Goal: Task Accomplishment & Management: Manage account settings

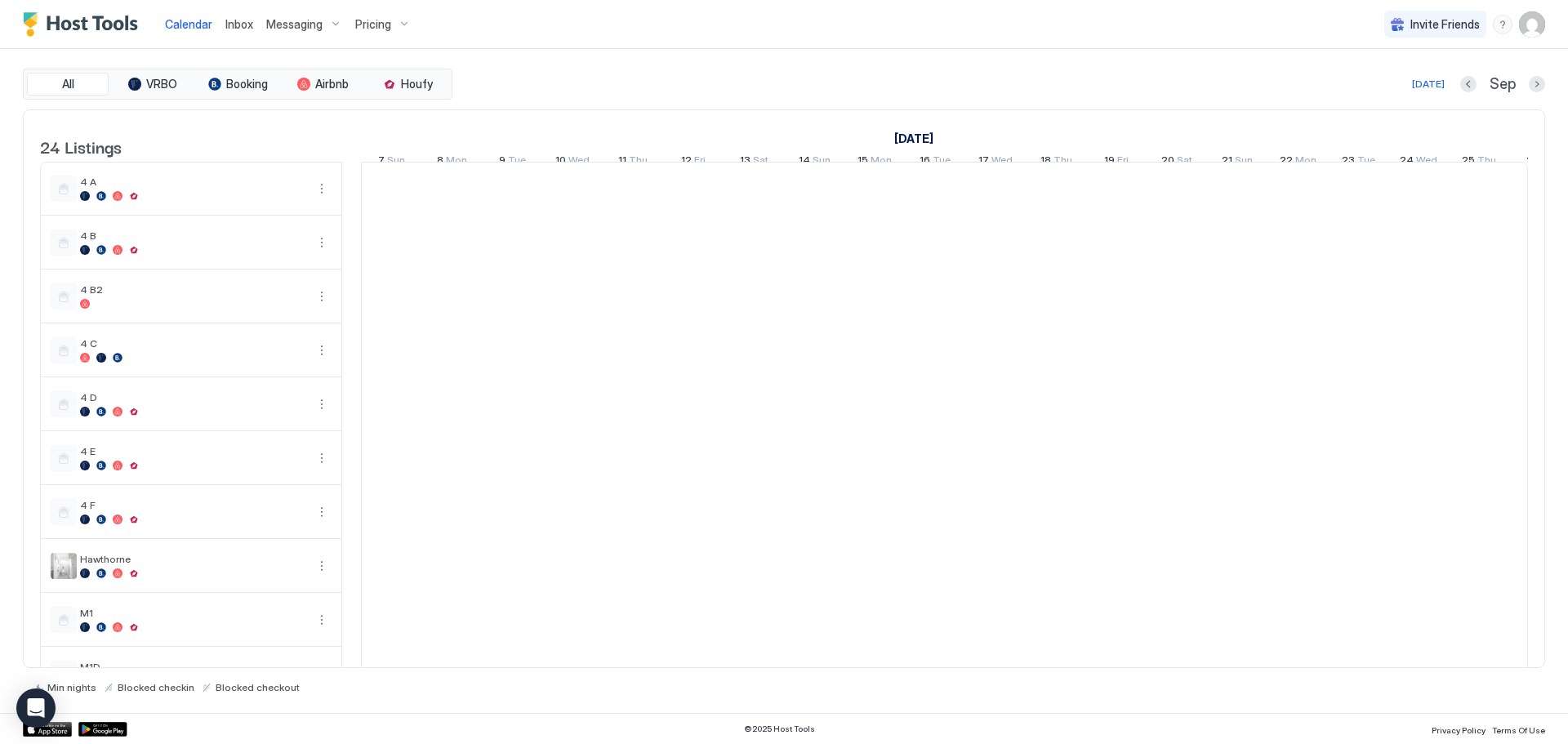
scroll to position [0, 908]
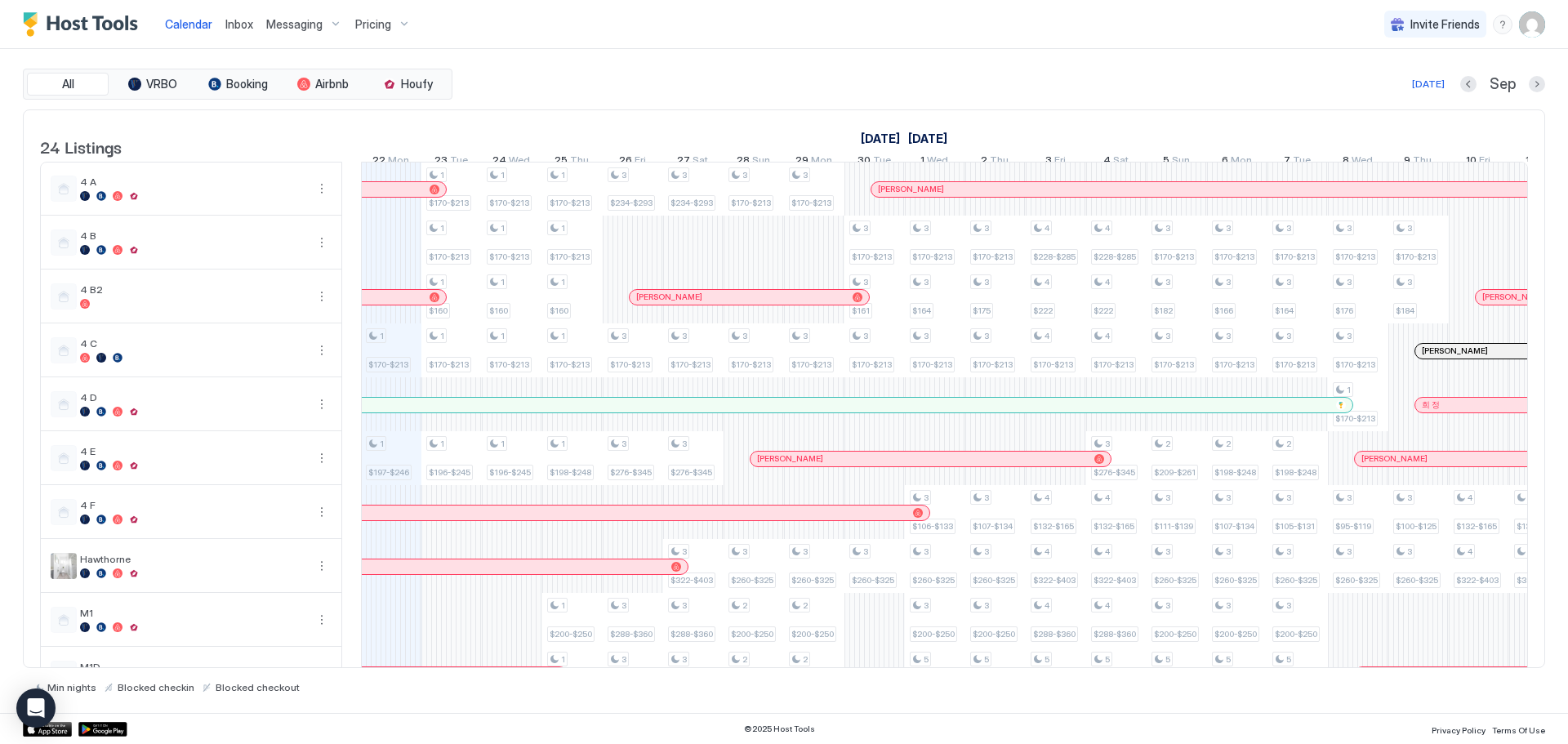
click at [384, 30] on span "Pricing" at bounding box center [373, 24] width 36 height 14
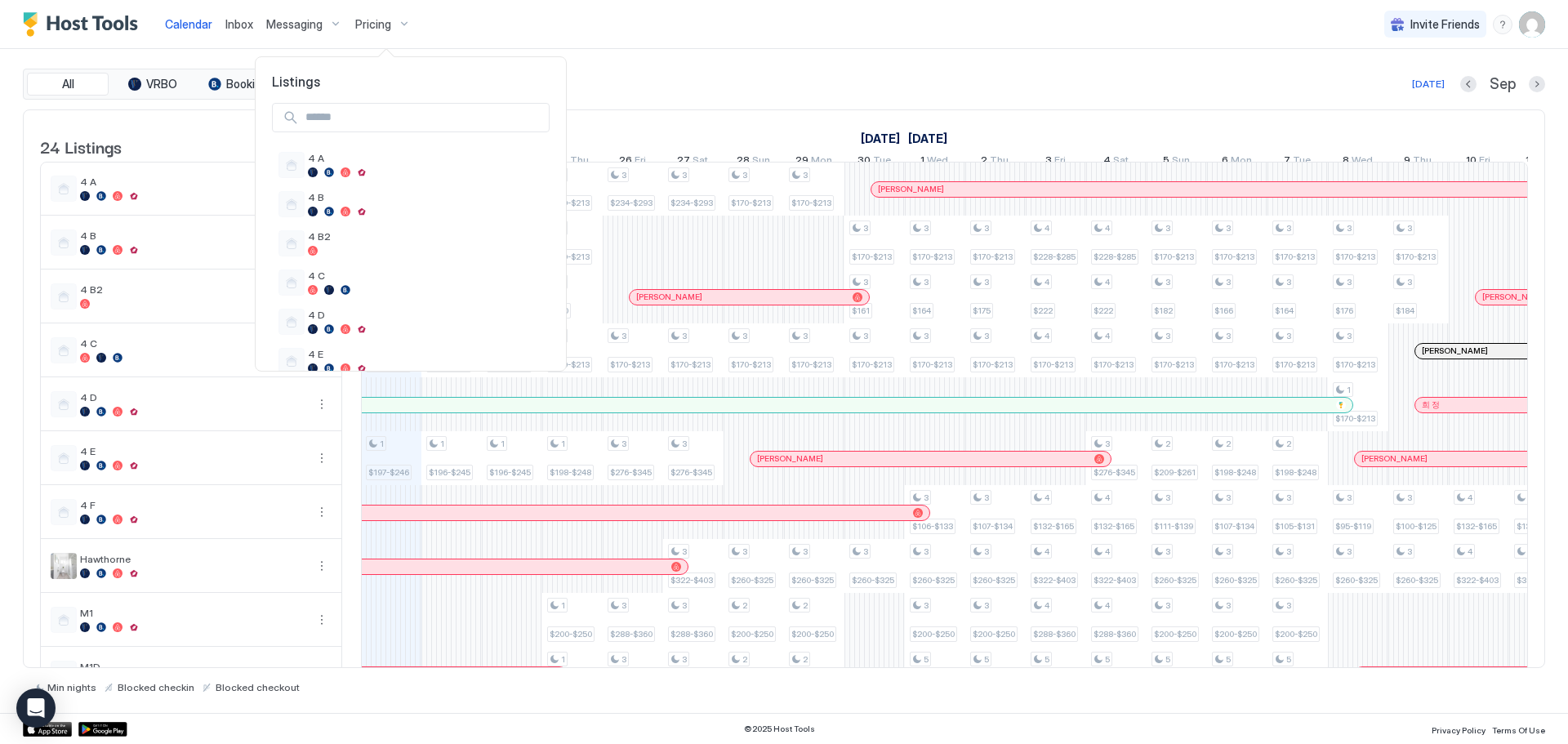
click at [701, 50] on div at bounding box center [784, 372] width 1568 height 744
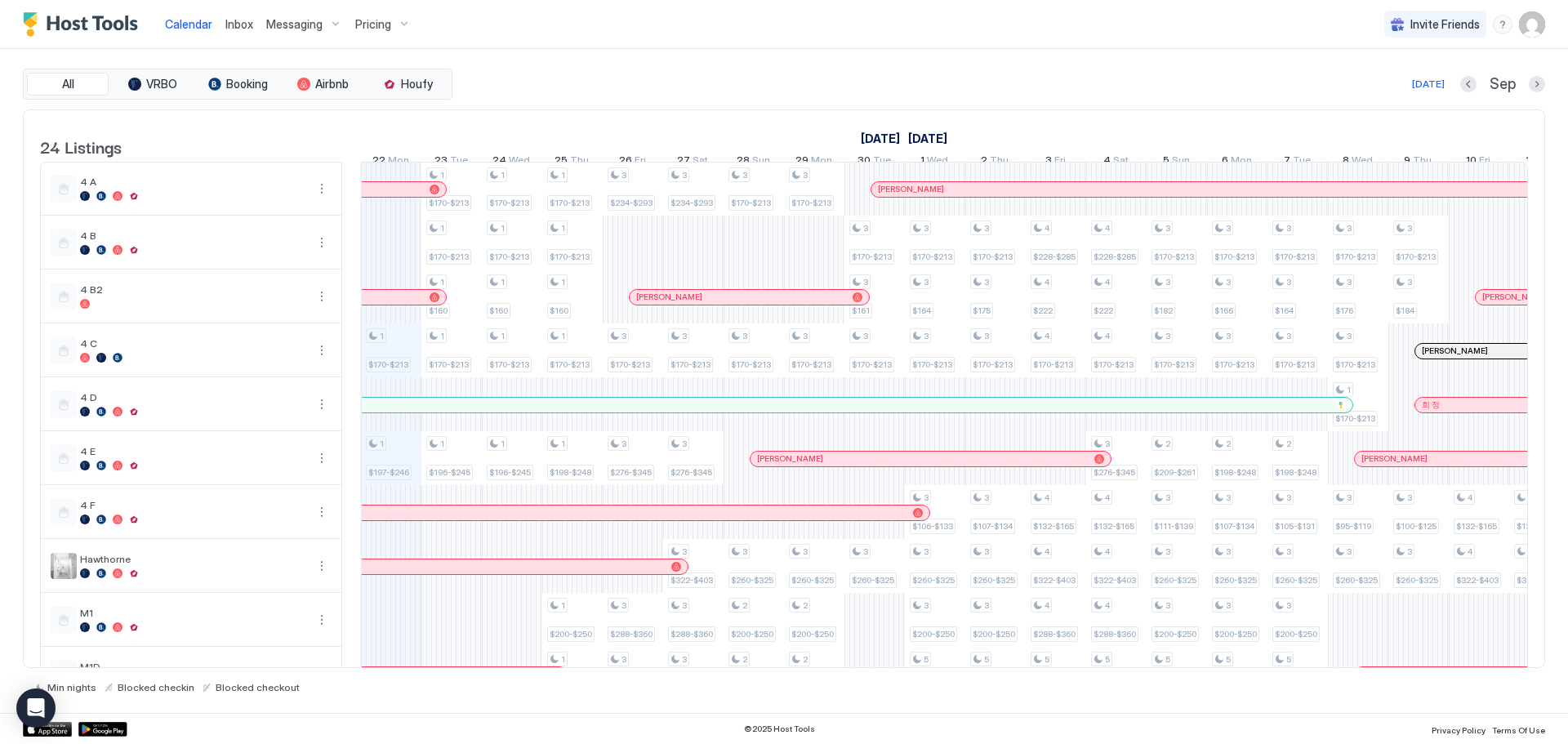
click at [1529, 37] on img "User profile" at bounding box center [1532, 24] width 26 height 26
click at [1422, 87] on div "Settings" at bounding box center [1440, 92] width 208 height 29
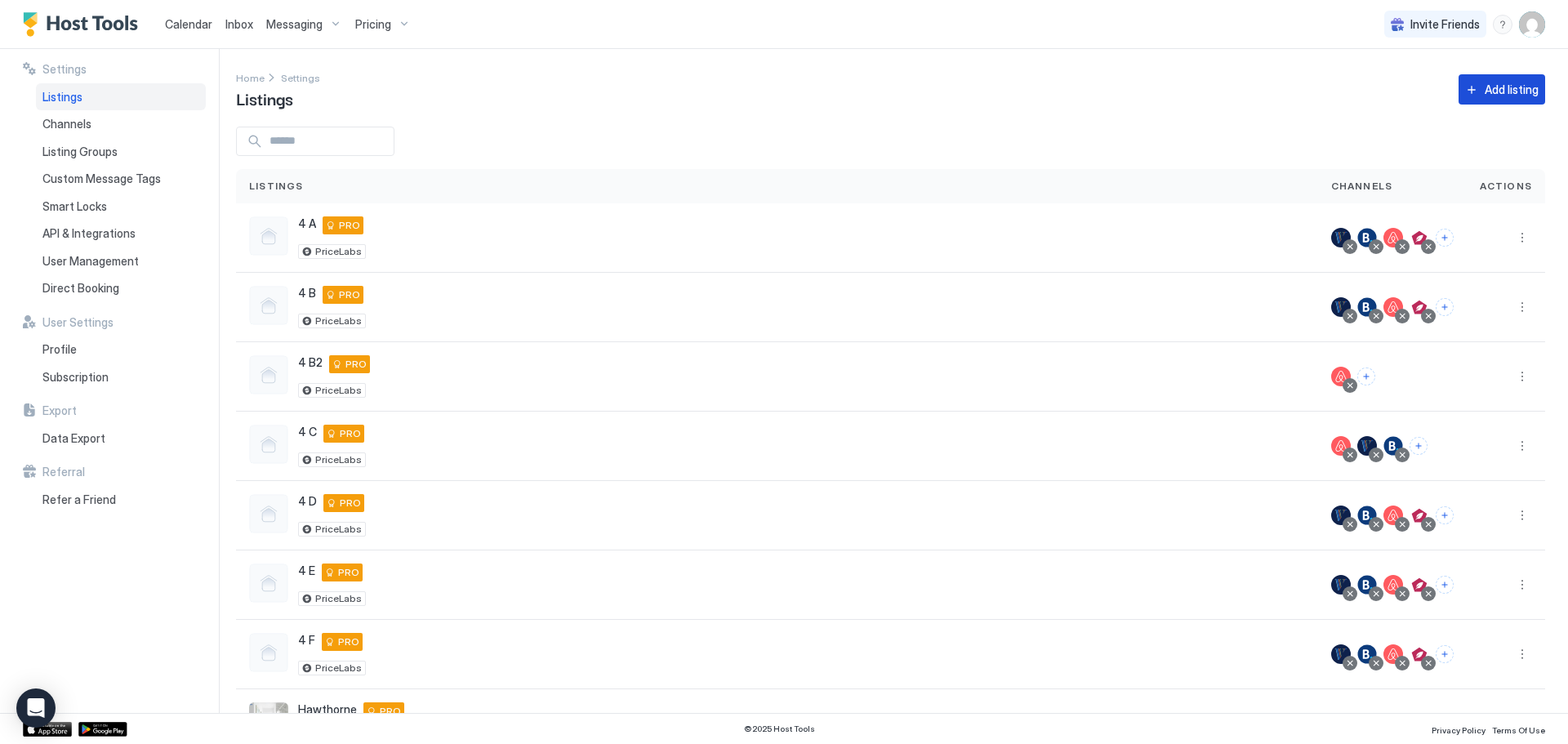
click at [1492, 85] on div "Add listing" at bounding box center [1512, 89] width 54 height 17
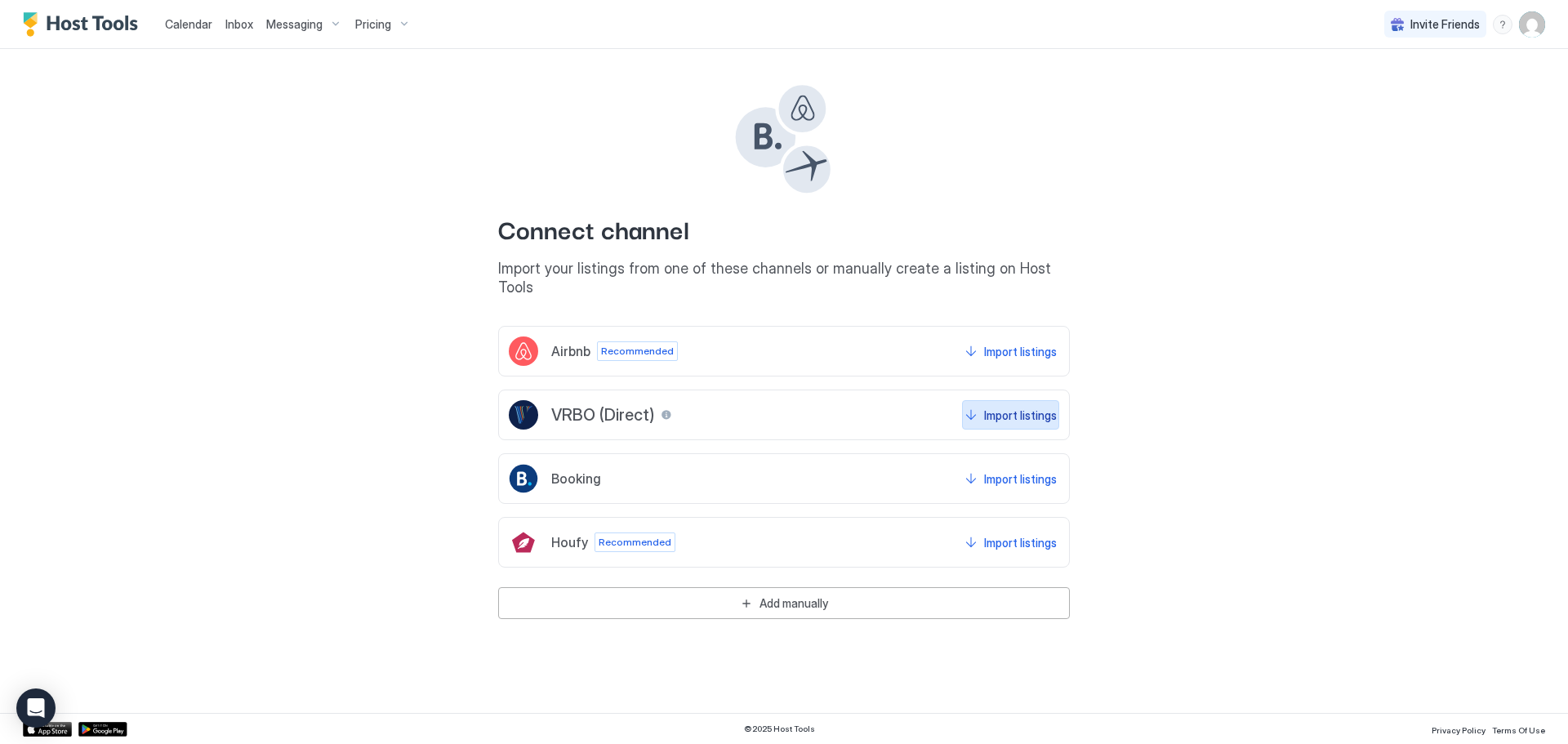
click at [1023, 407] on div "Import listings" at bounding box center [1020, 415] width 73 height 17
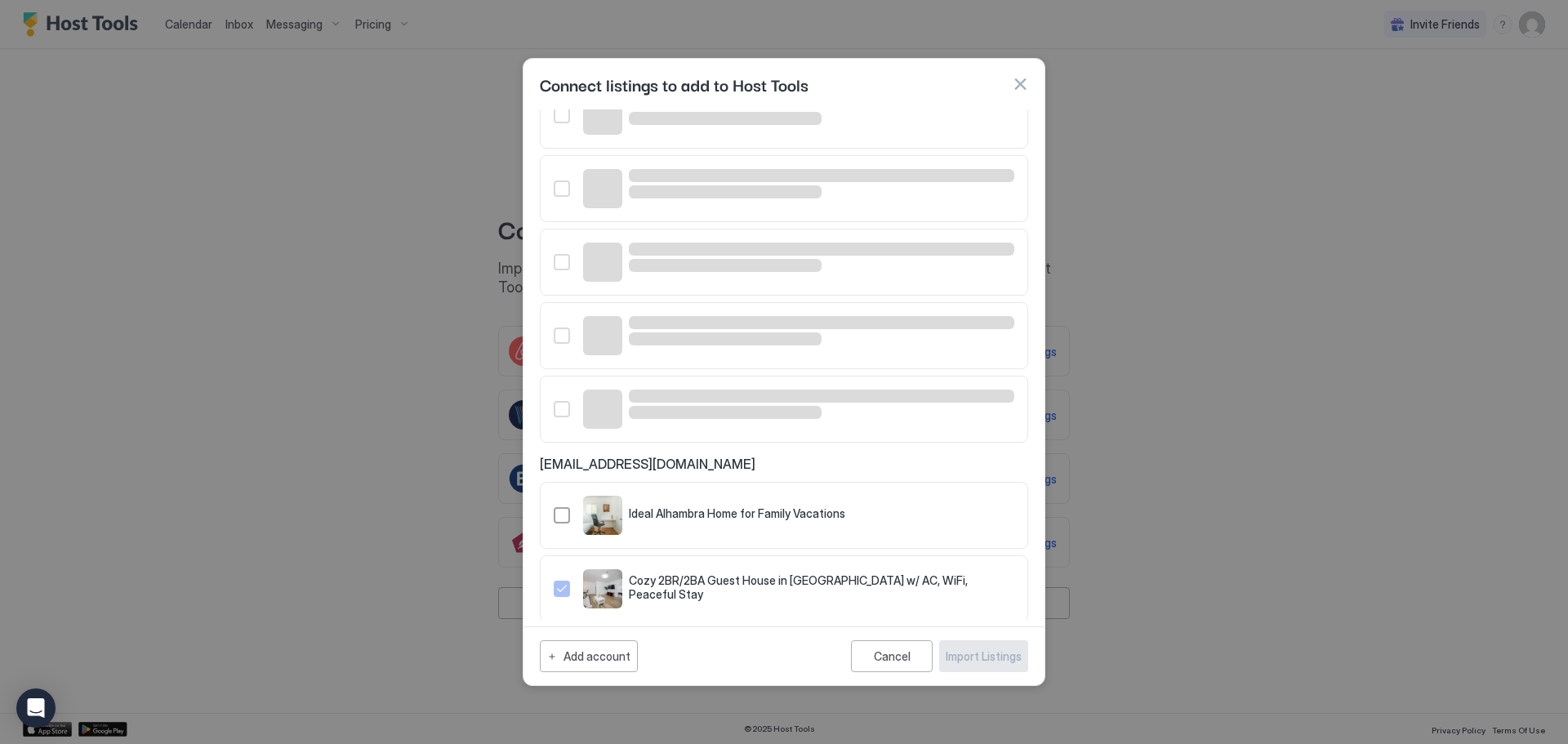
scroll to position [432, 0]
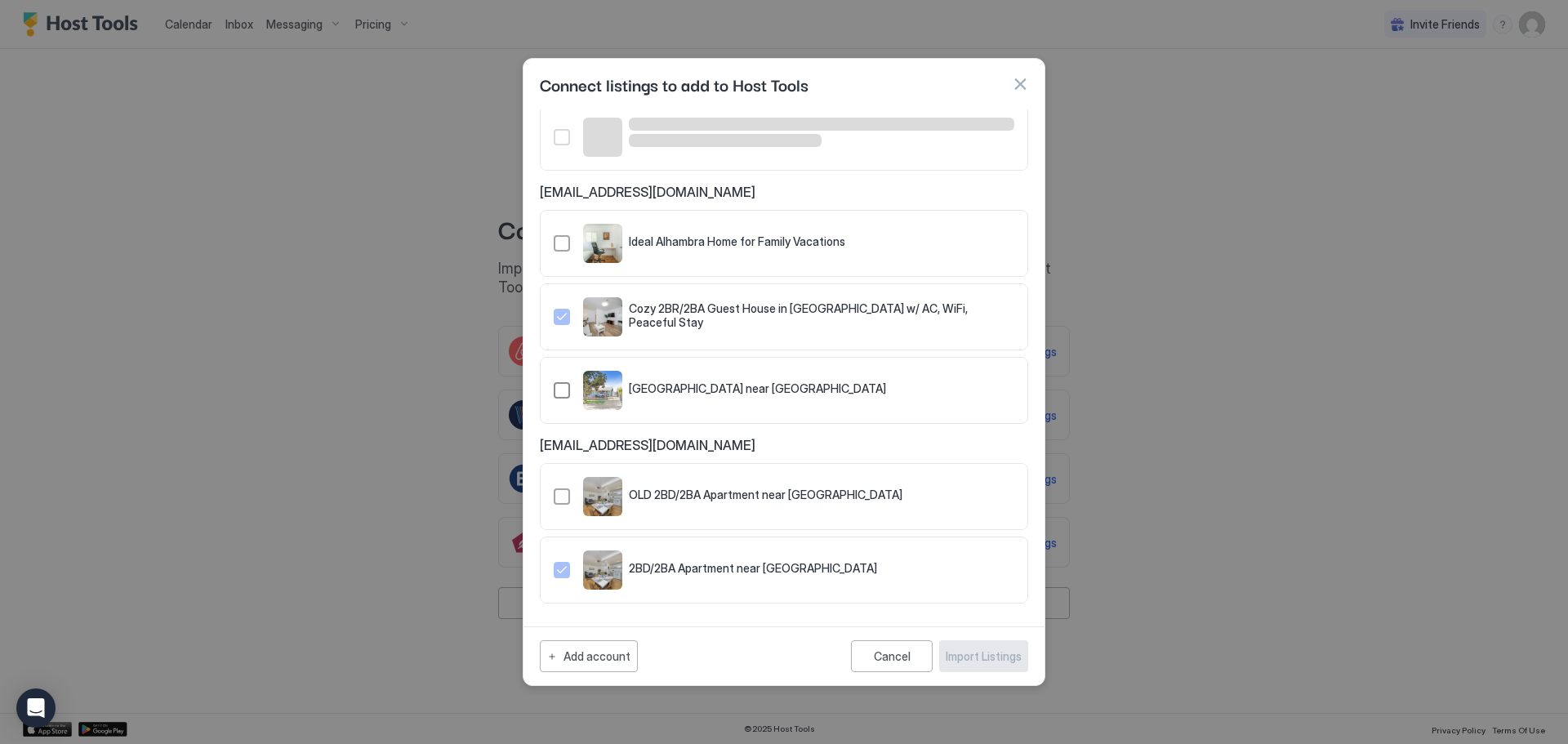
click at [560, 390] on div "321.4850440.5424606" at bounding box center [562, 390] width 16 height 16
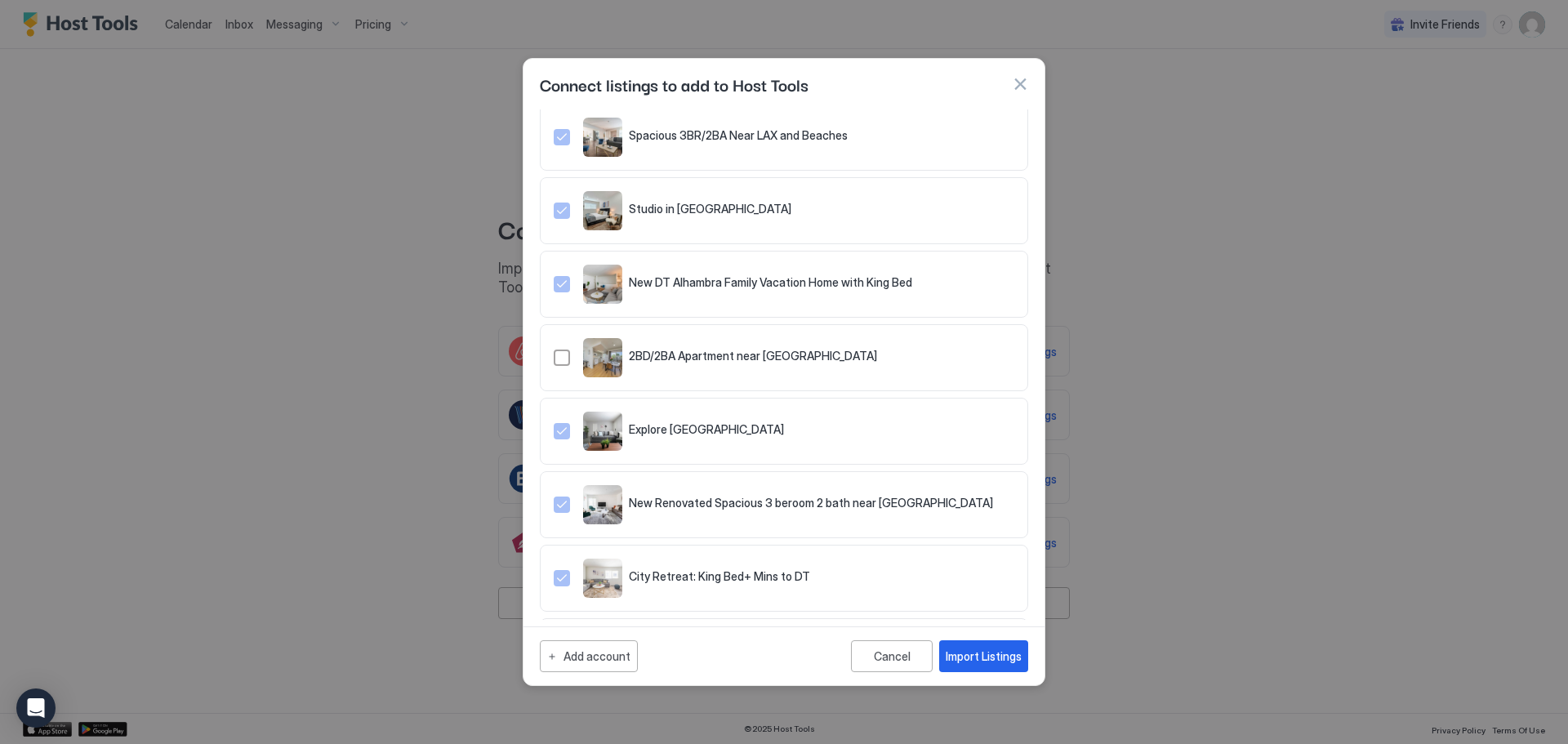
click at [560, 240] on div "Studio in [GEOGRAPHIC_DATA]" at bounding box center [784, 211] width 488 height 67
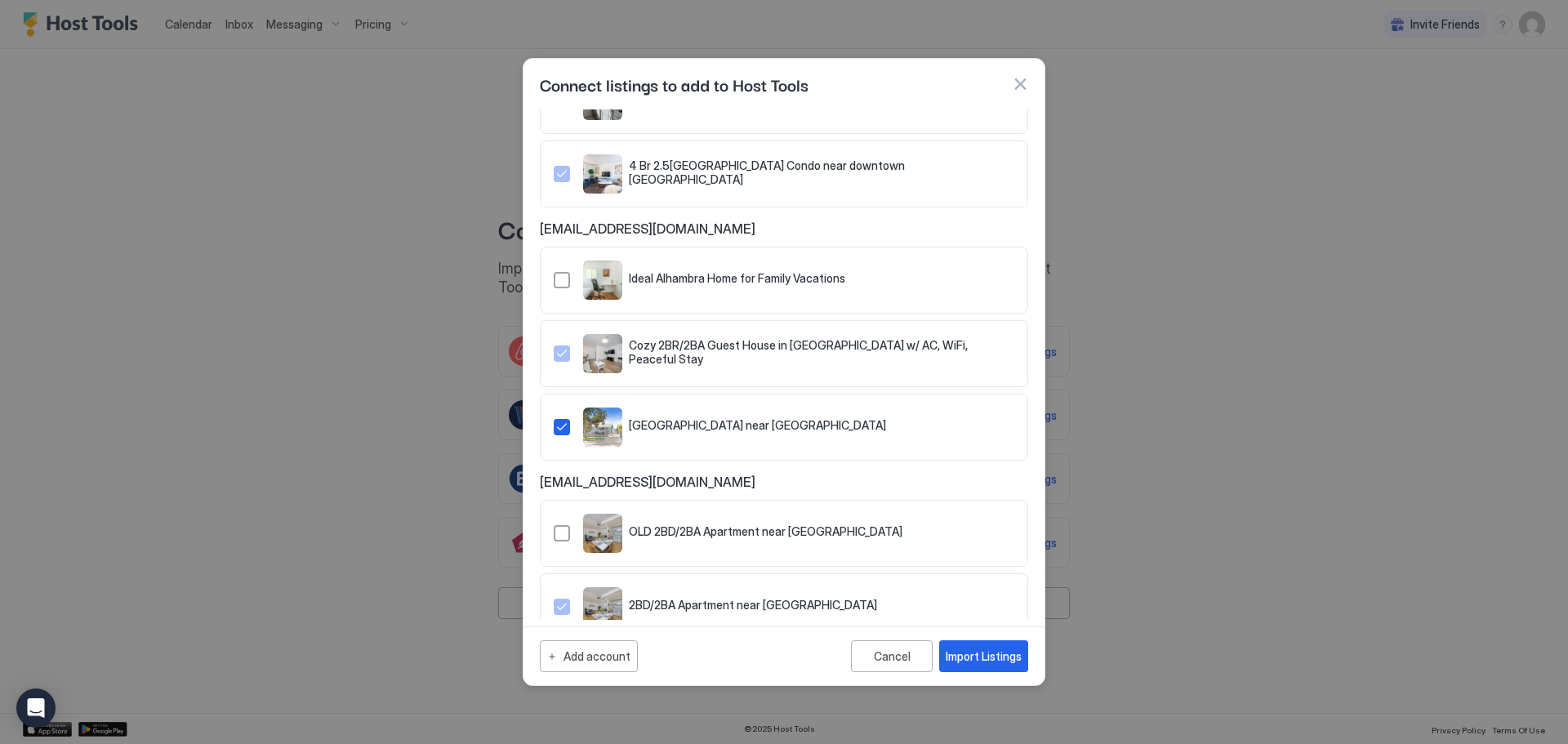
scroll to position [1020, 0]
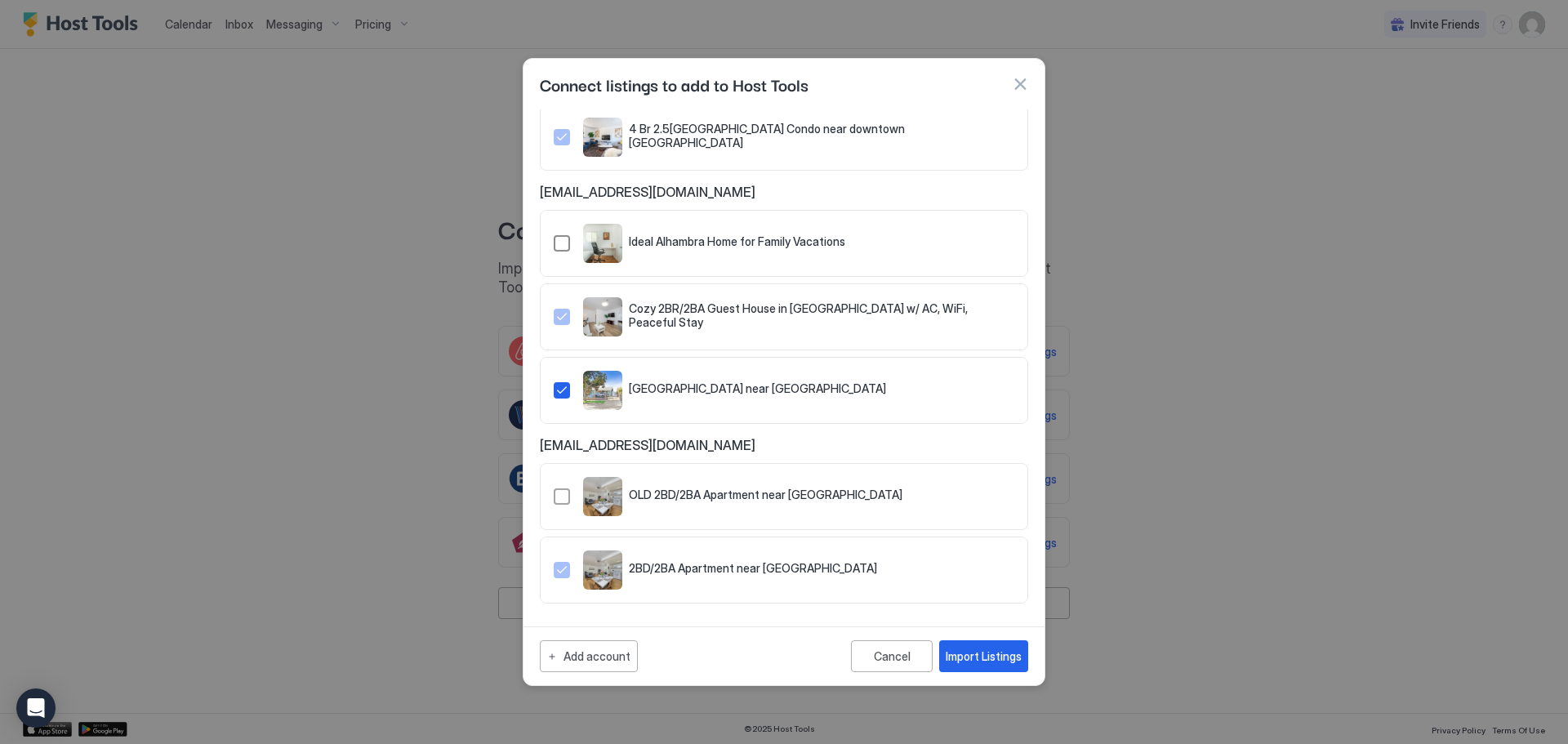
click at [560, 245] on div "321.4850426.5424592" at bounding box center [562, 244] width 16 height 16
click at [995, 659] on div "Import Listings" at bounding box center [984, 656] width 76 height 17
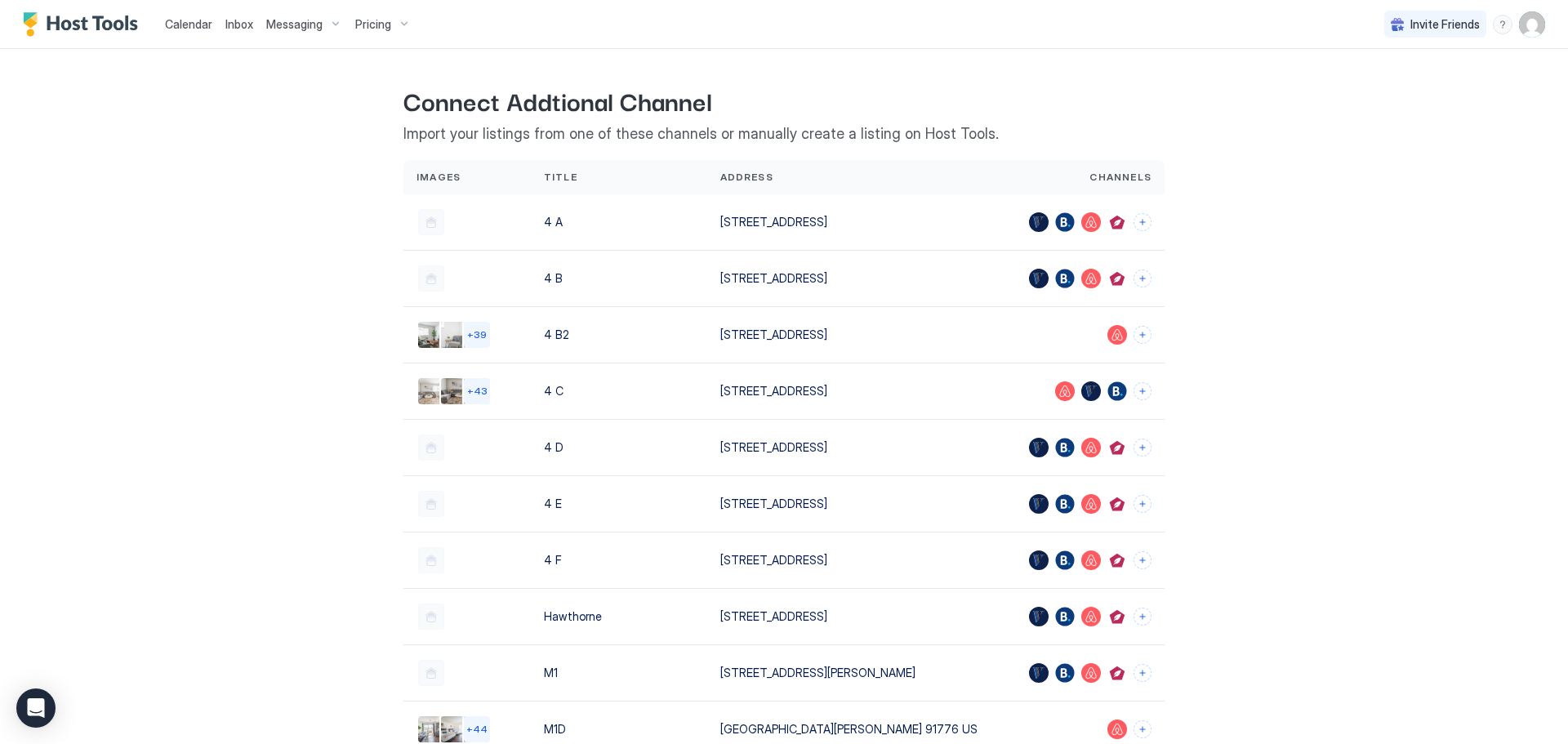
scroll to position [150, 0]
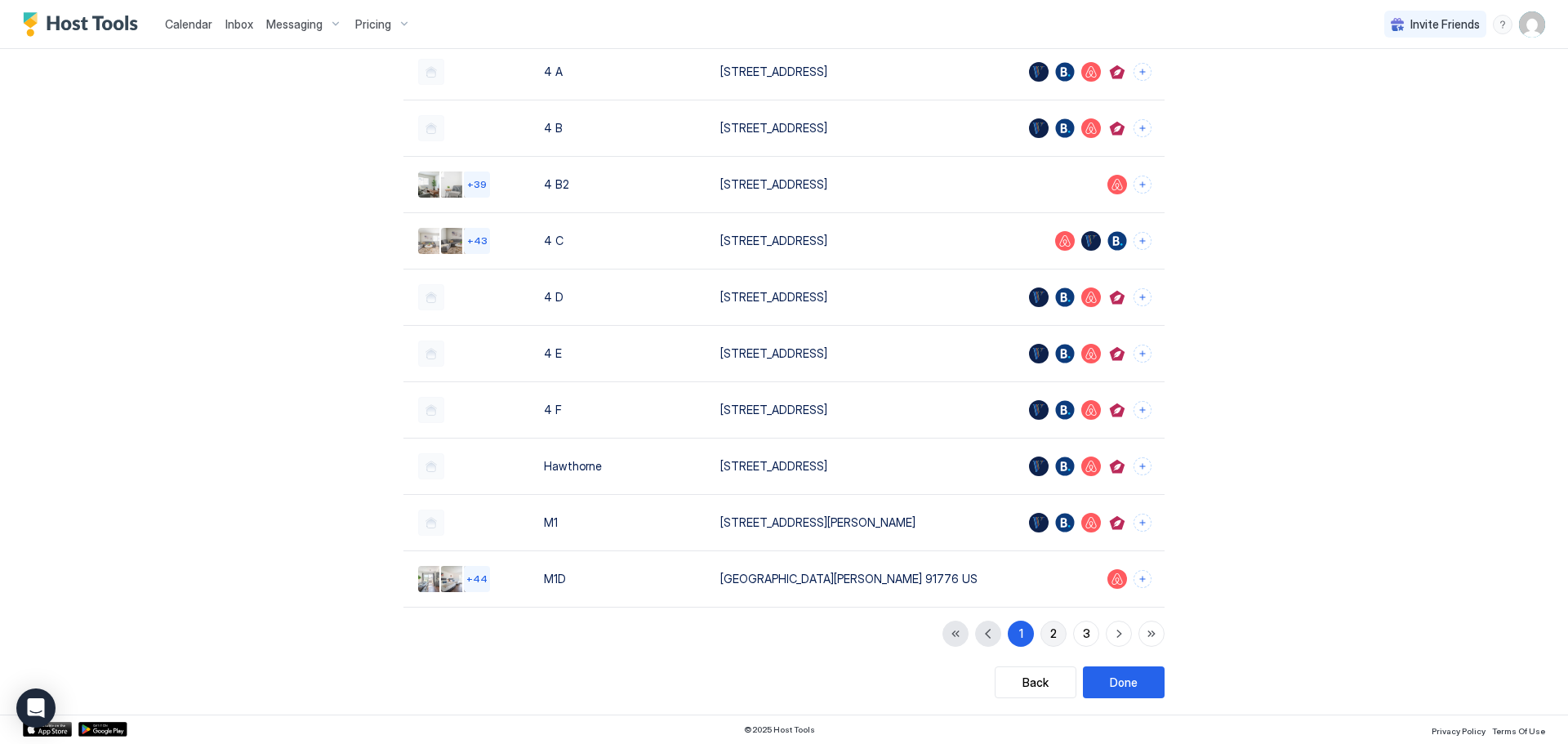
click at [1051, 632] on div "2" at bounding box center [1053, 633] width 6 height 17
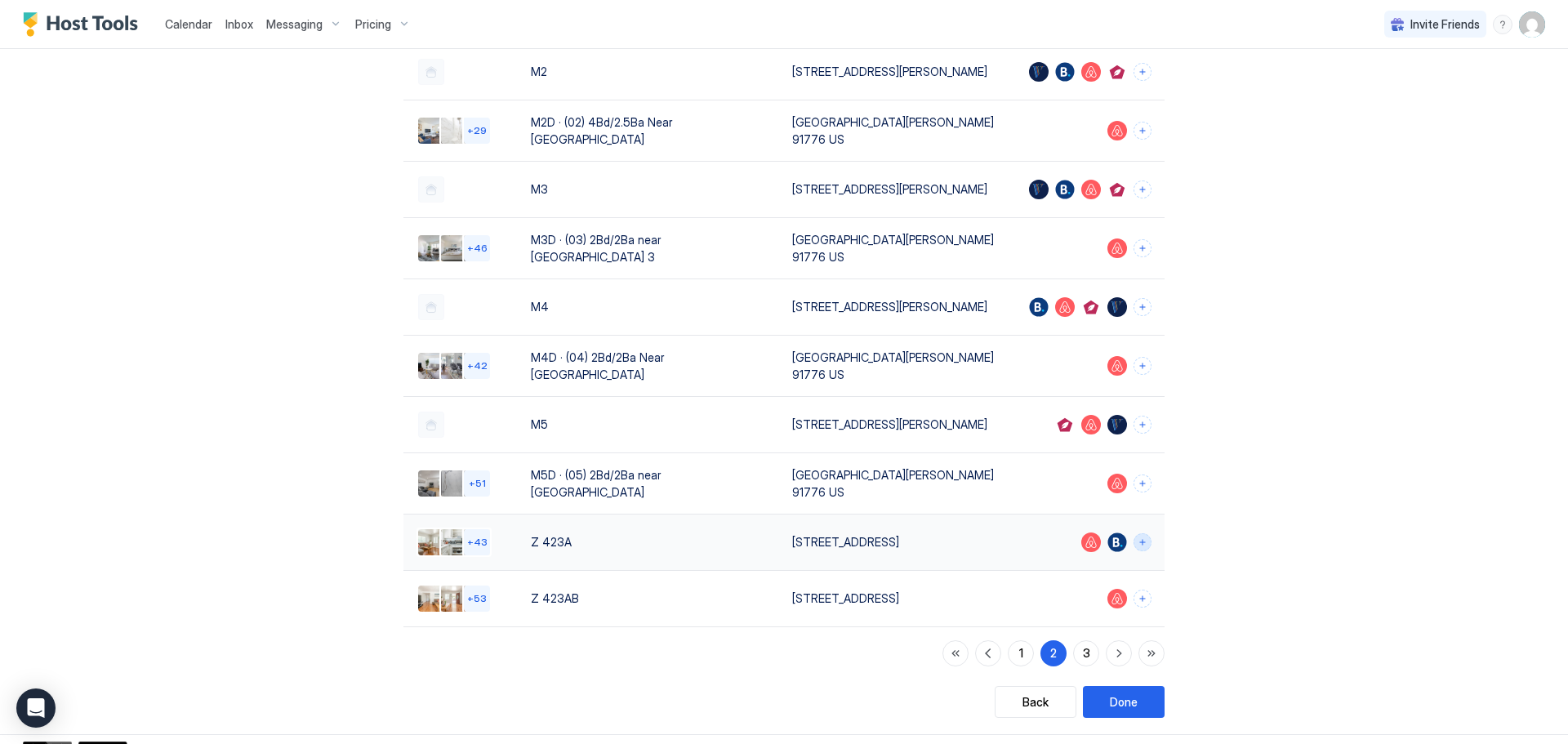
click at [1136, 533] on button "Connect channels" at bounding box center [1142, 542] width 18 height 18
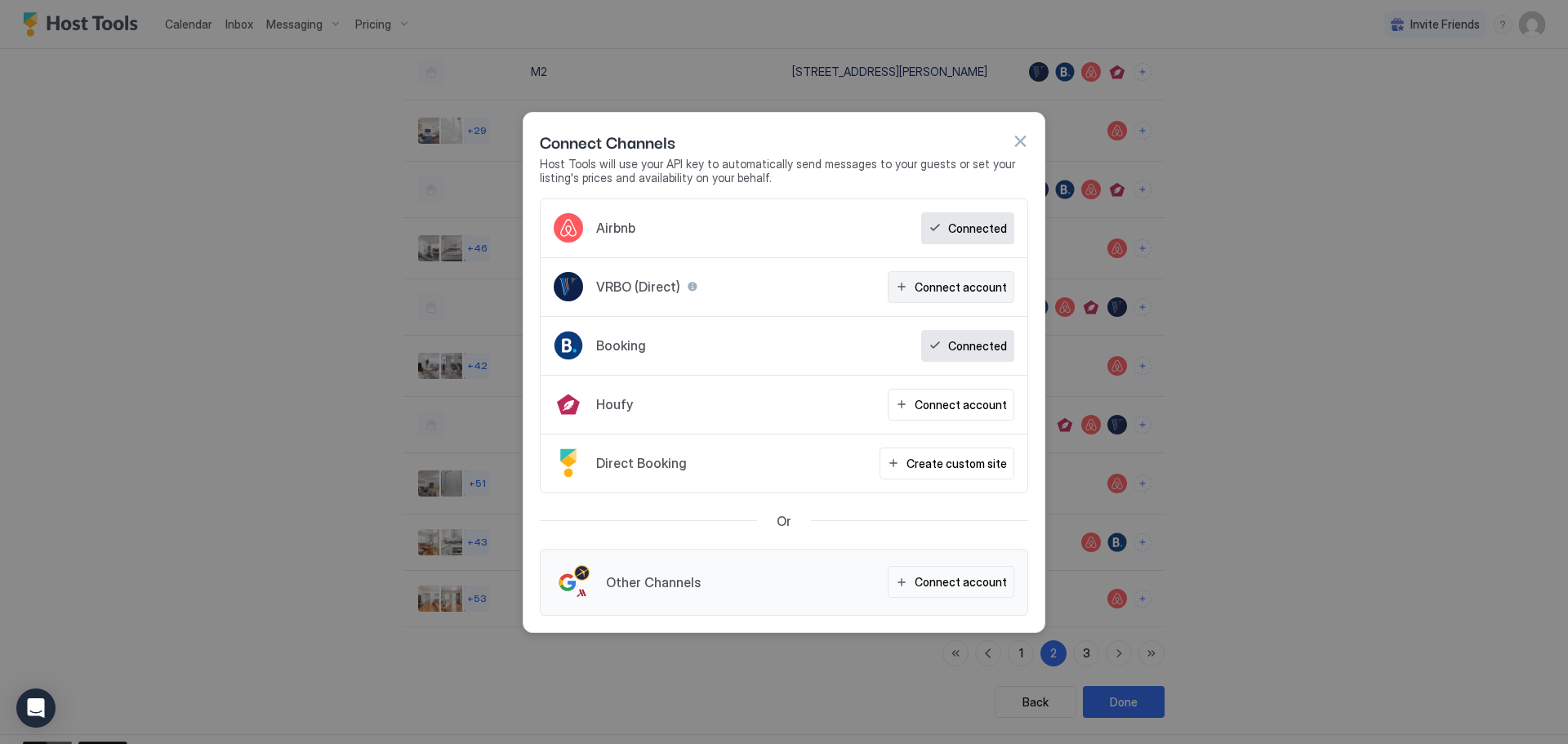
click at [959, 288] on div "Connect account" at bounding box center [961, 287] width 93 height 17
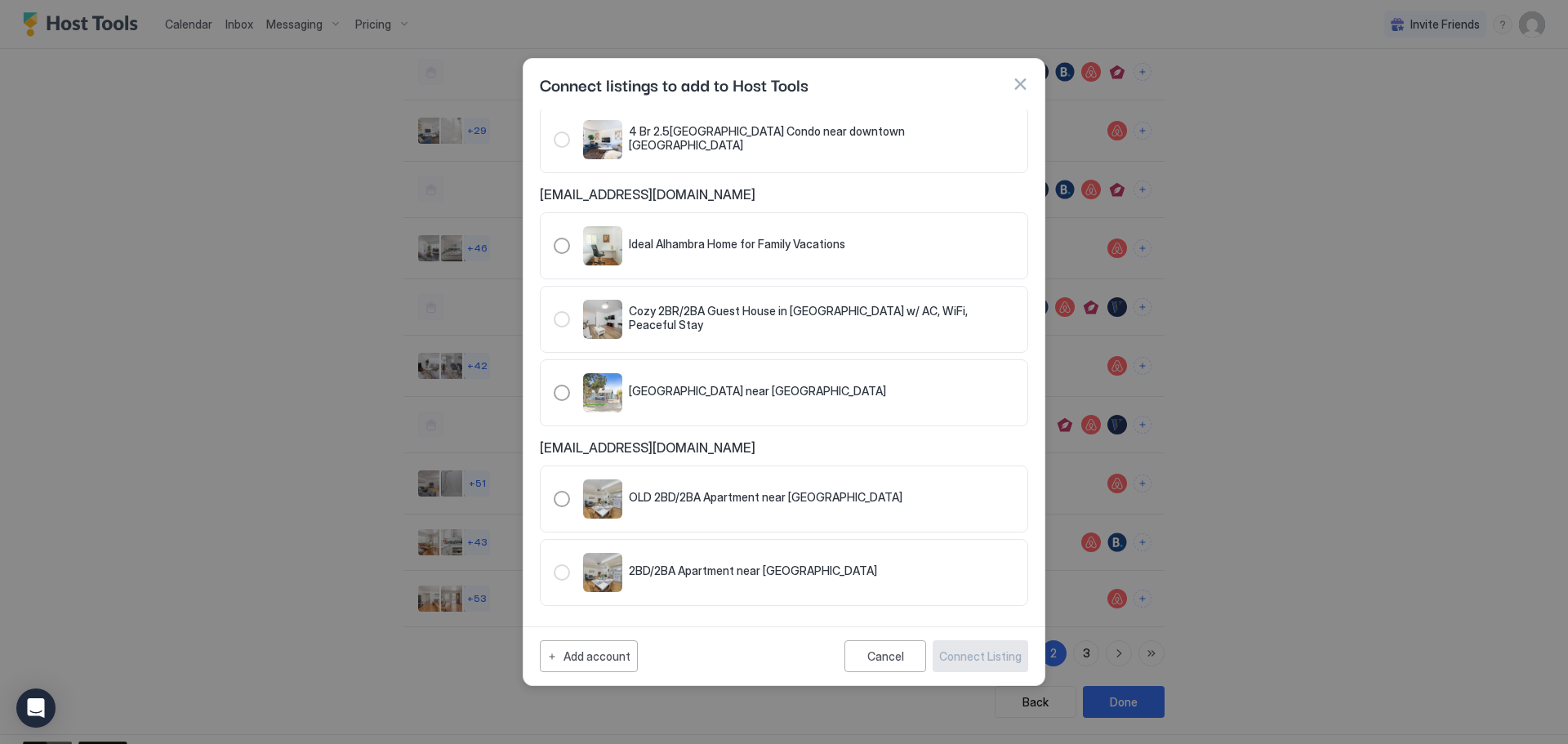
scroll to position [1020, 0]
click at [1022, 85] on button "button" at bounding box center [1020, 84] width 16 height 16
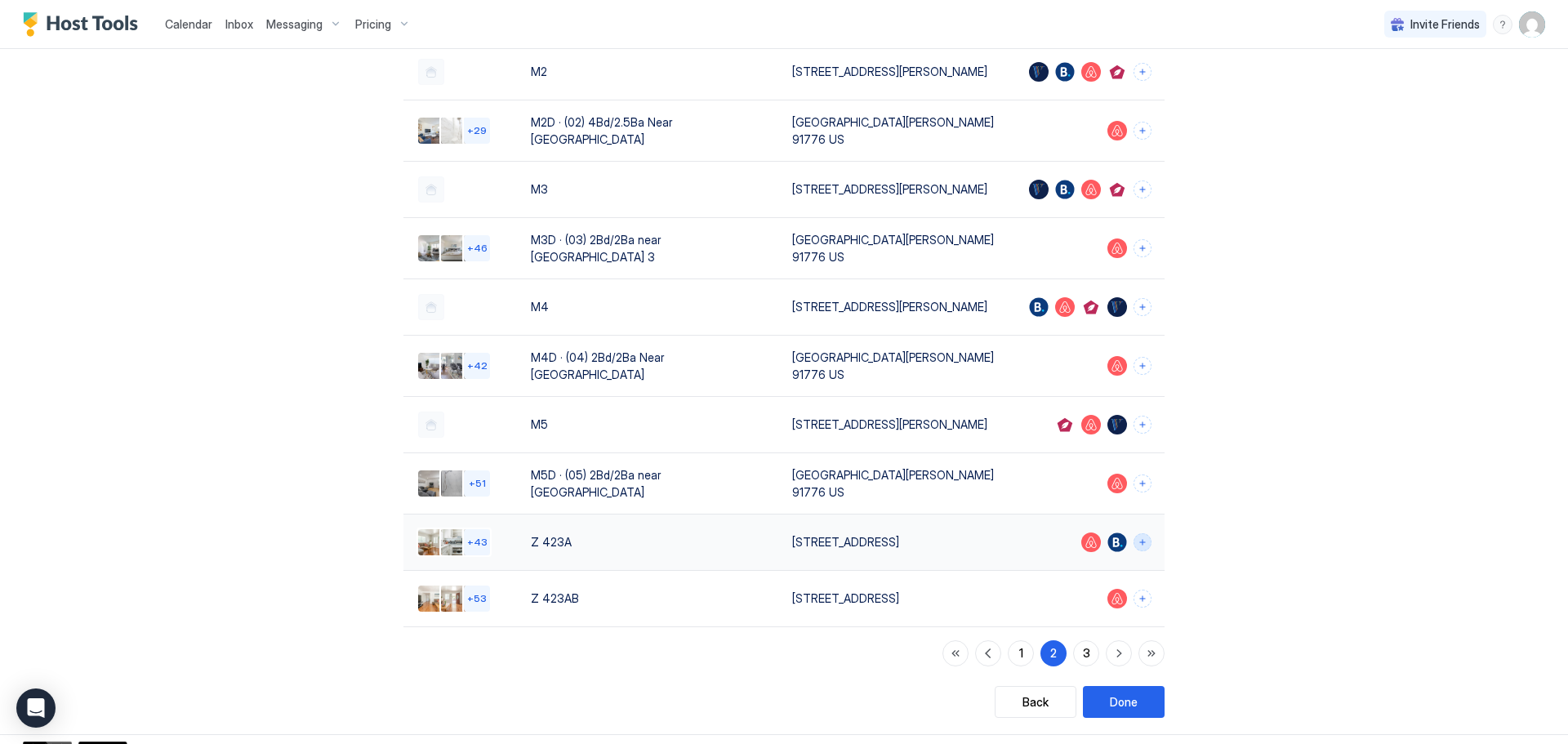
click at [1133, 533] on button "Connect channels" at bounding box center [1142, 542] width 18 height 18
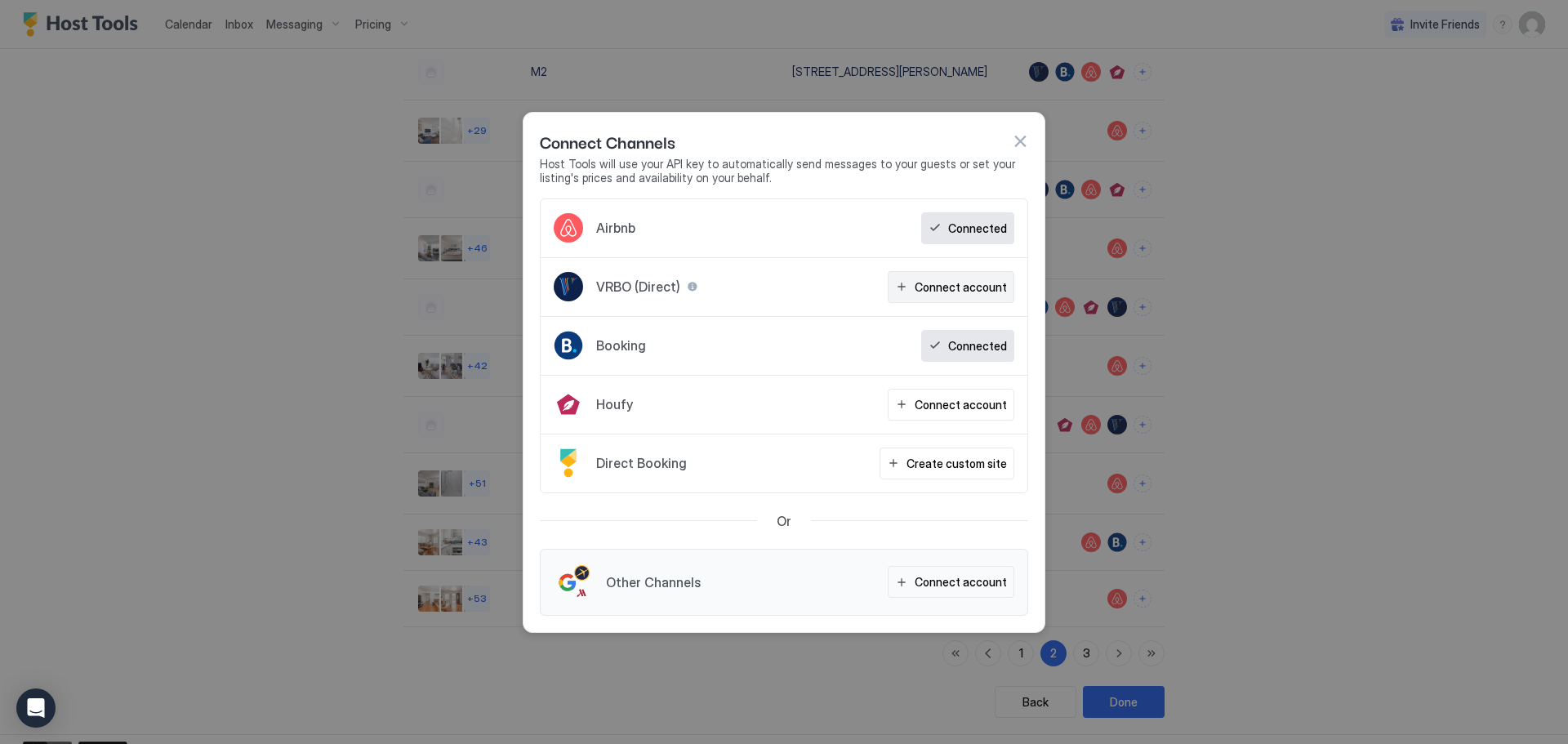
click at [990, 293] on div "Connect account" at bounding box center [961, 287] width 93 height 17
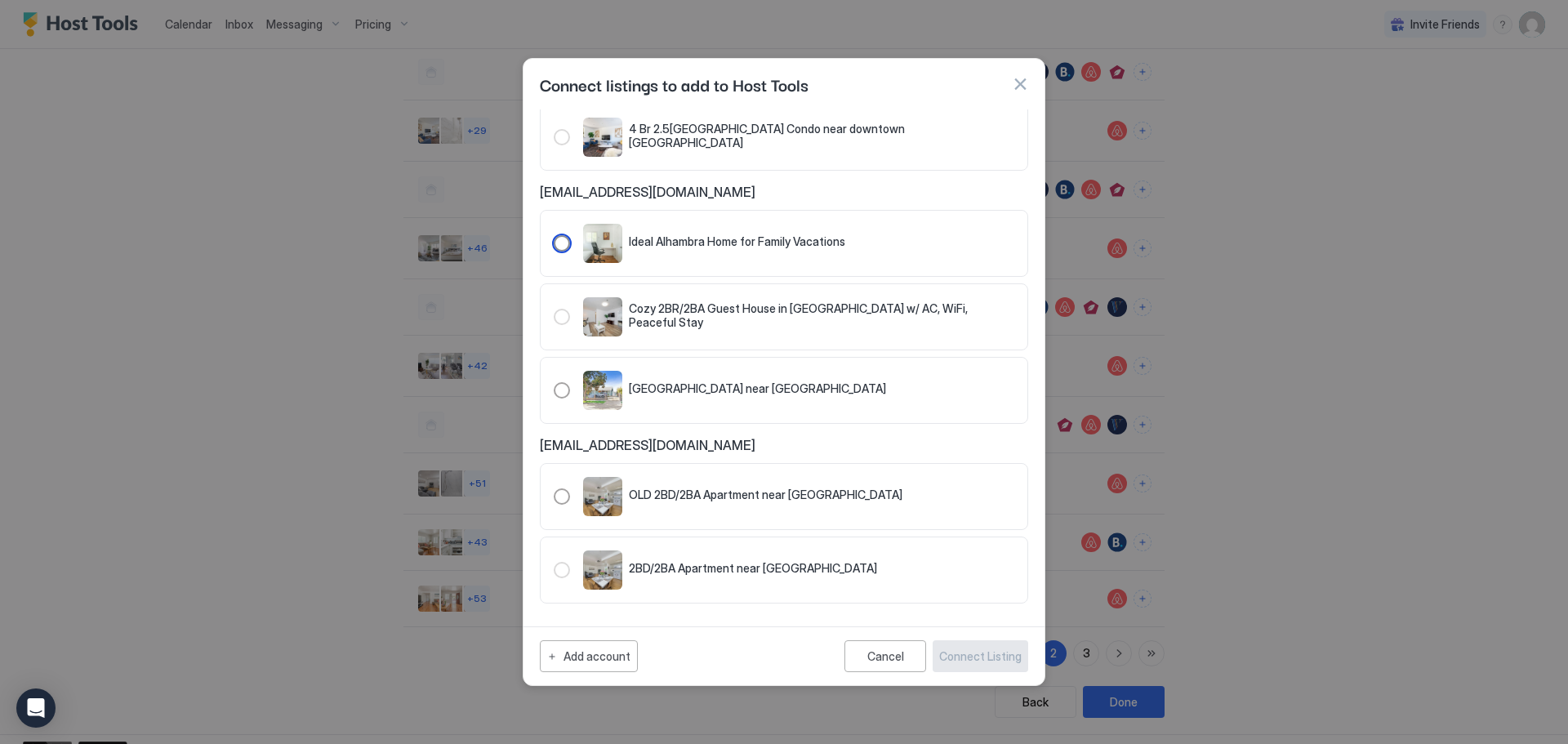
click at [564, 249] on div "321.4850426.5424592" at bounding box center [562, 244] width 16 height 16
click at [999, 658] on div "Connect Listing" at bounding box center [981, 656] width 83 height 17
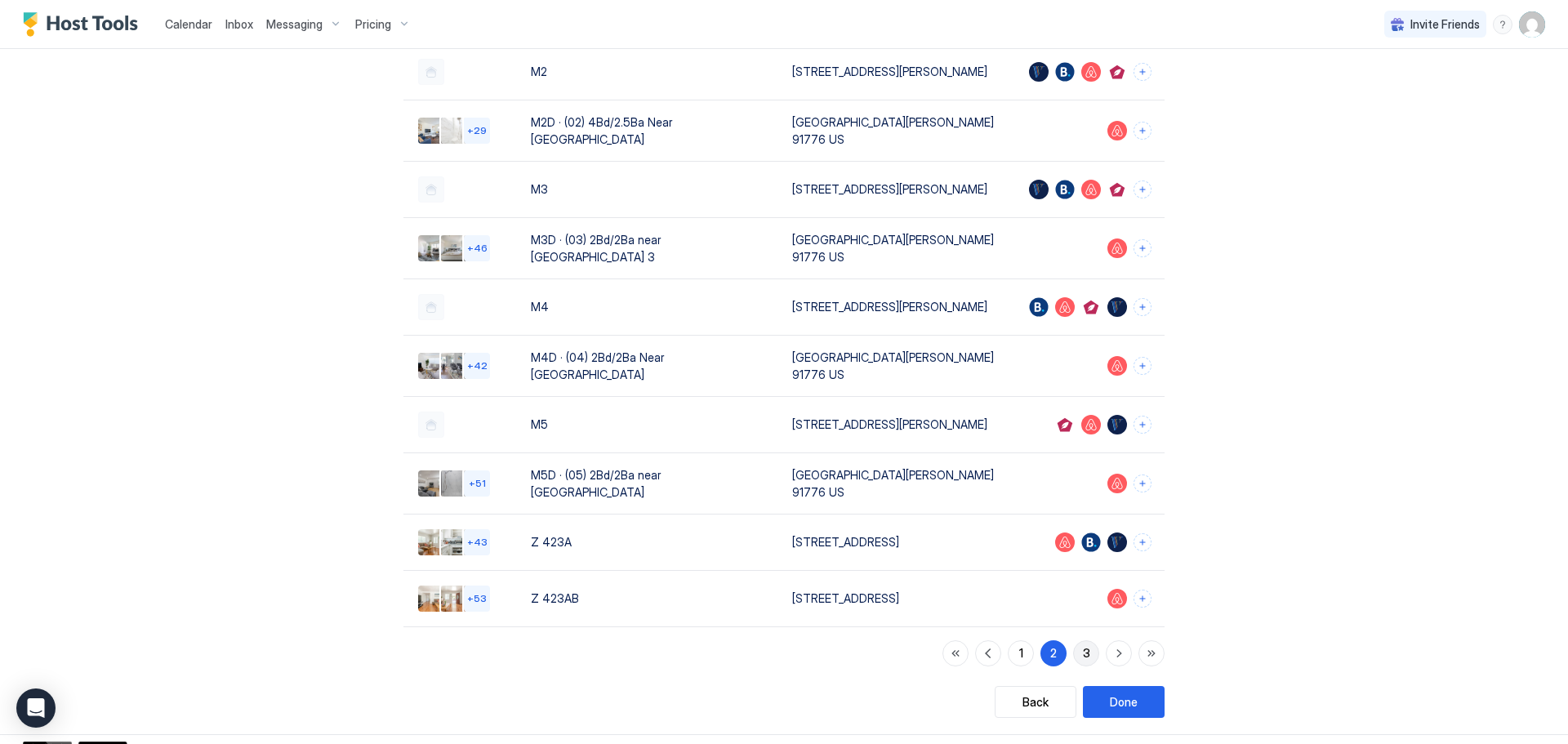
click at [1087, 641] on button "3" at bounding box center [1086, 653] width 26 height 26
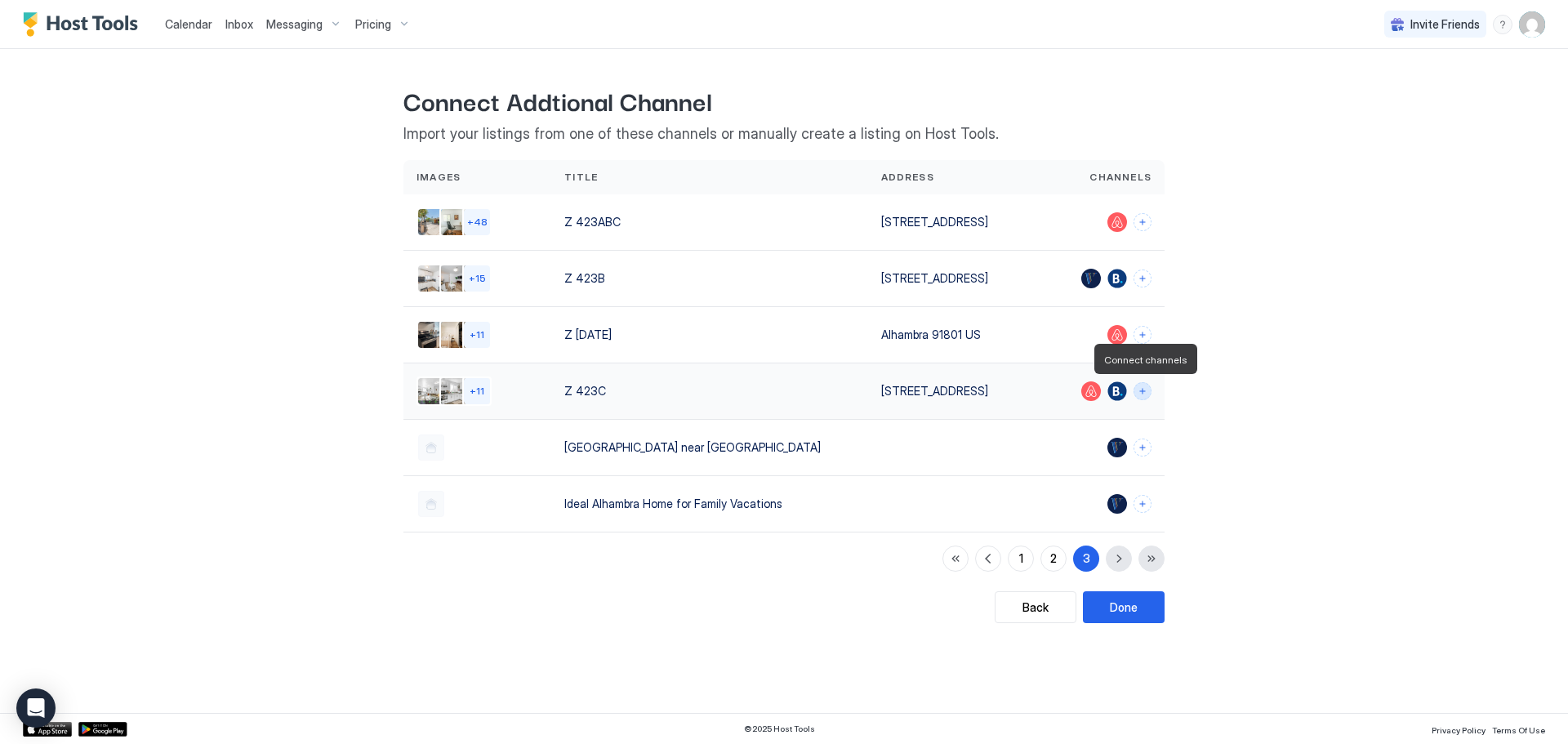
click at [1140, 394] on button "Connect channels" at bounding box center [1142, 391] width 18 height 18
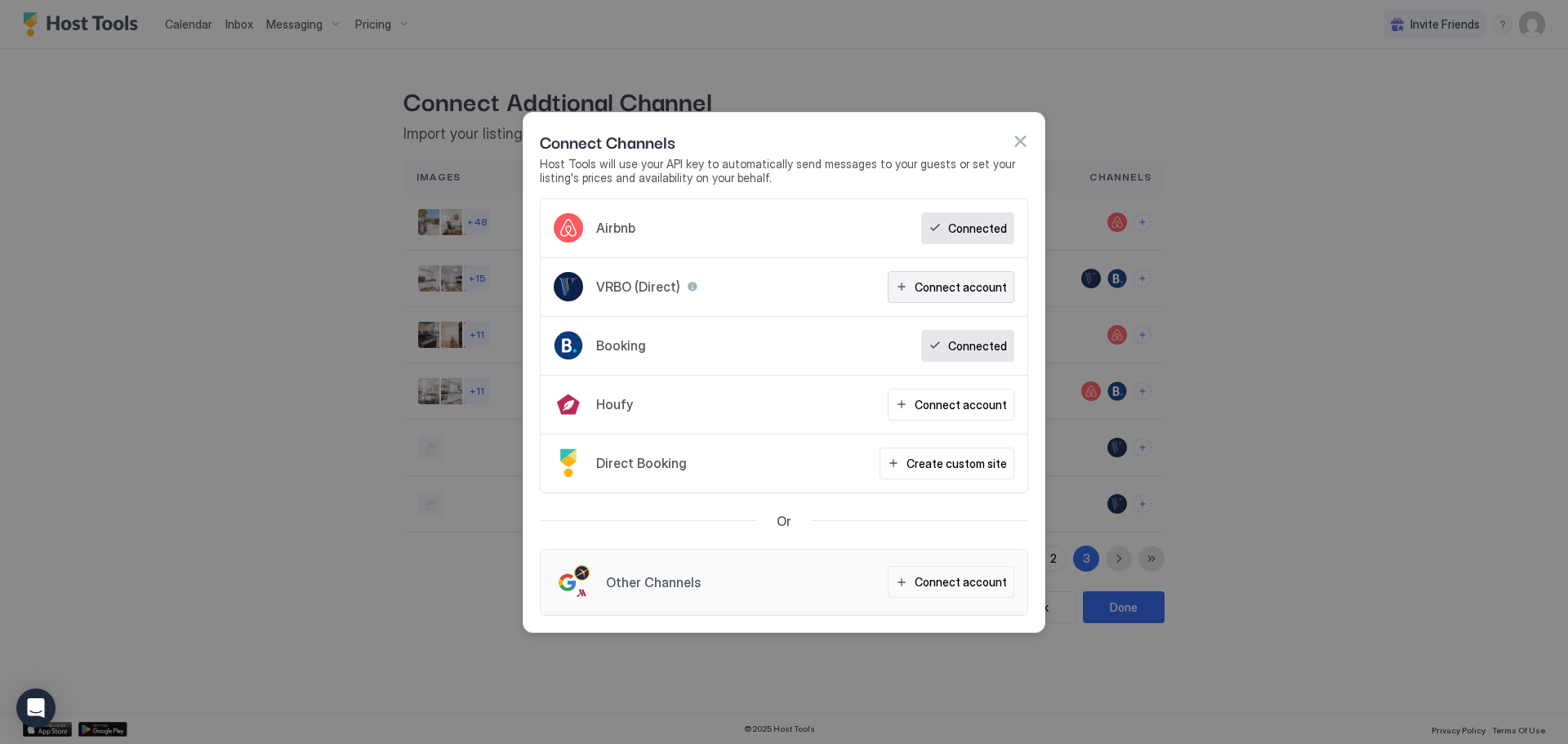
click at [975, 284] on div "Connect account" at bounding box center [961, 287] width 93 height 17
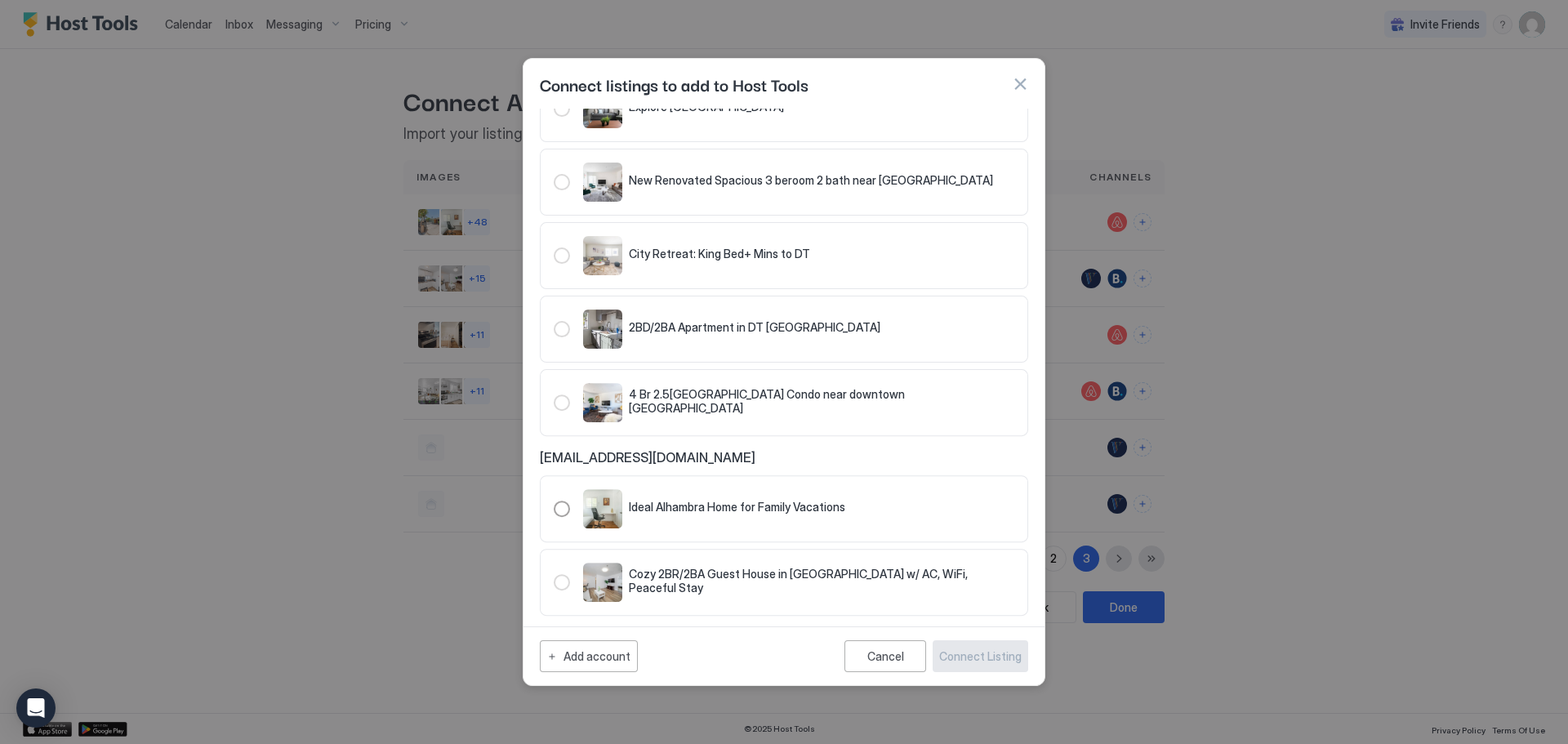
scroll to position [1020, 0]
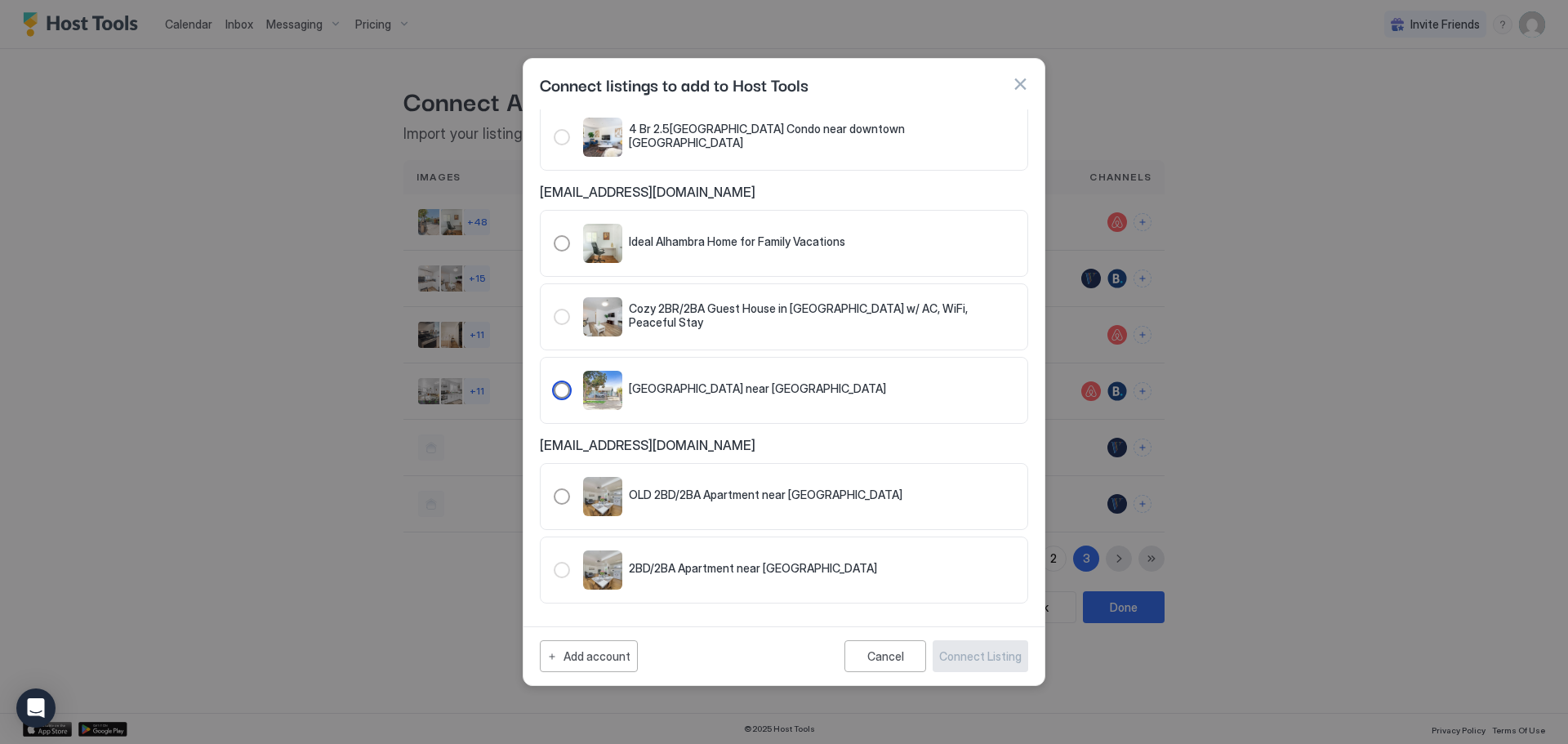
click at [733, 396] on div "[GEOGRAPHIC_DATA] near [GEOGRAPHIC_DATA]" at bounding box center [757, 390] width 257 height 18
click at [1012, 659] on div "Connect Listing" at bounding box center [981, 656] width 83 height 17
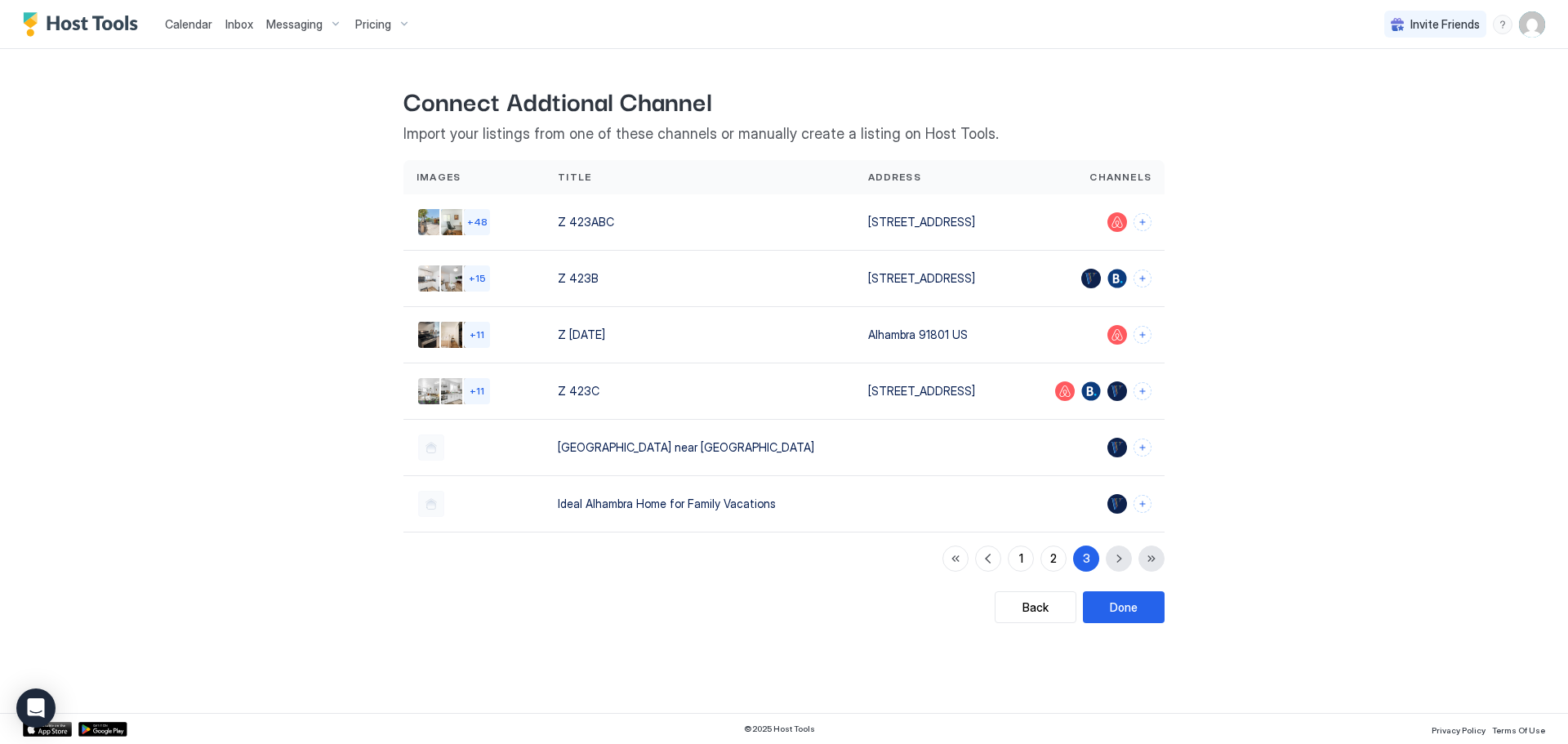
click at [202, 26] on span "Calendar" at bounding box center [188, 23] width 48 height 13
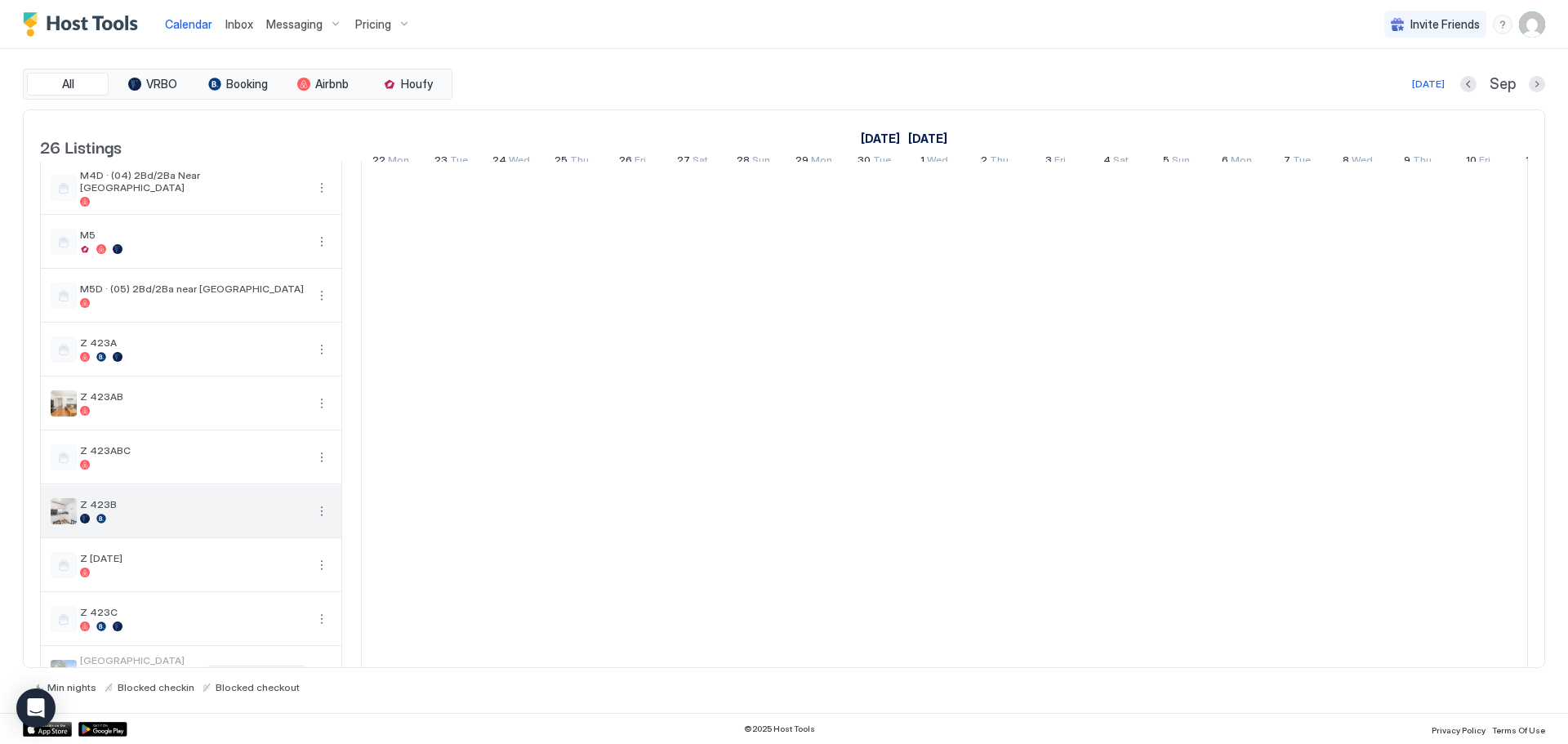
scroll to position [920, 0]
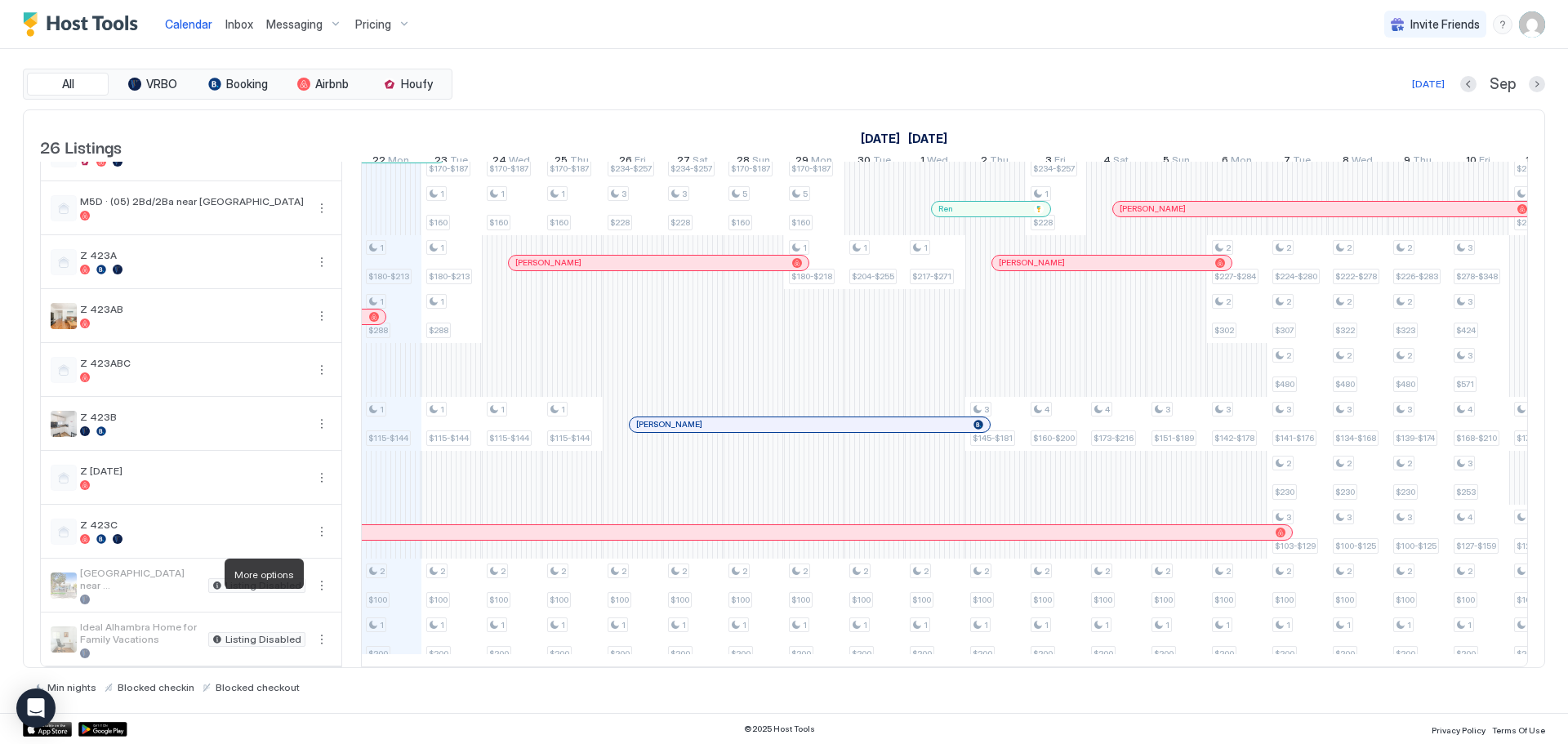
click at [317, 577] on button "More options" at bounding box center [322, 586] width 20 height 20
click at [1546, 22] on div at bounding box center [784, 372] width 1568 height 744
click at [1537, 25] on img "User profile" at bounding box center [1532, 24] width 26 height 26
click at [1436, 84] on div "Settings" at bounding box center [1440, 92] width 208 height 29
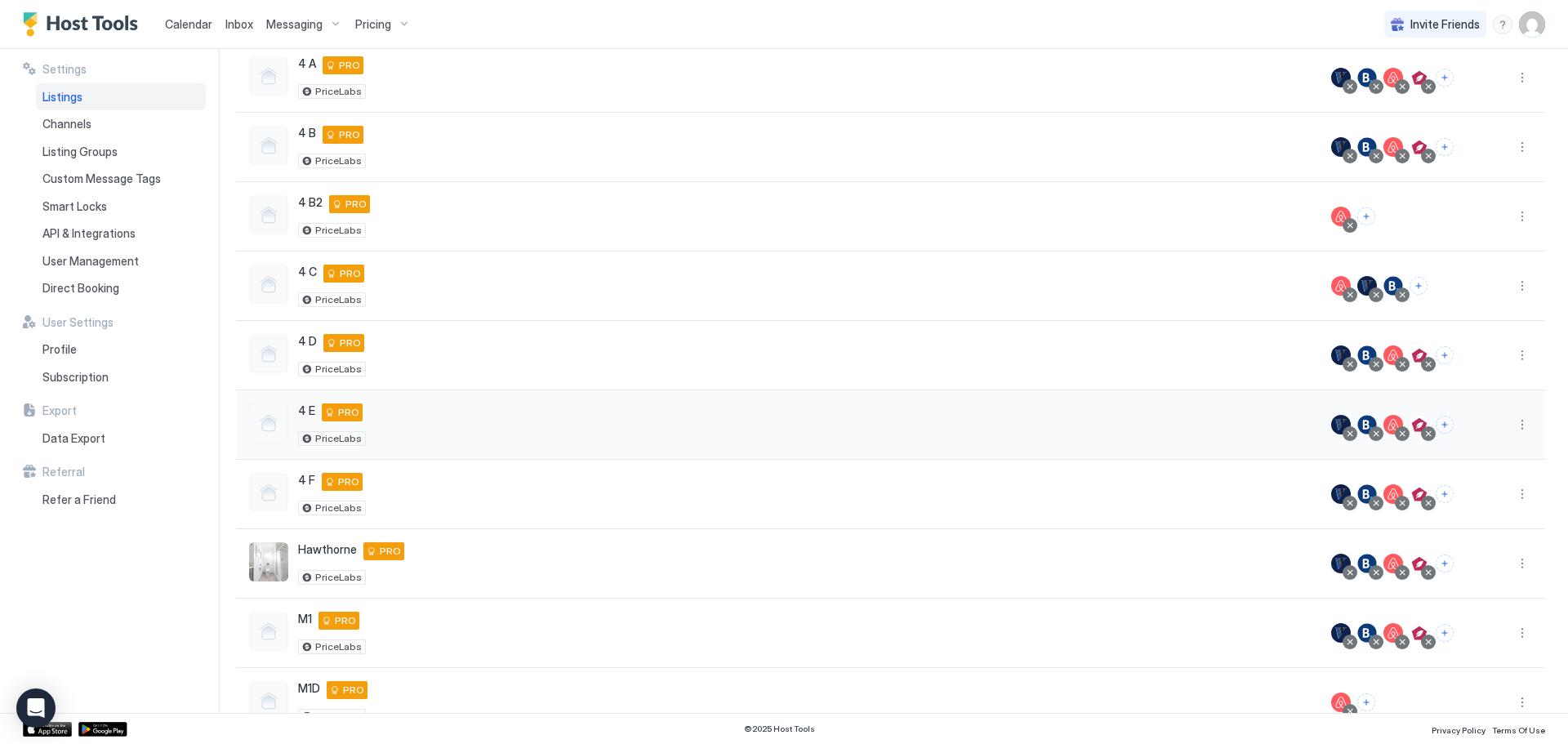
scroll to position [244, 0]
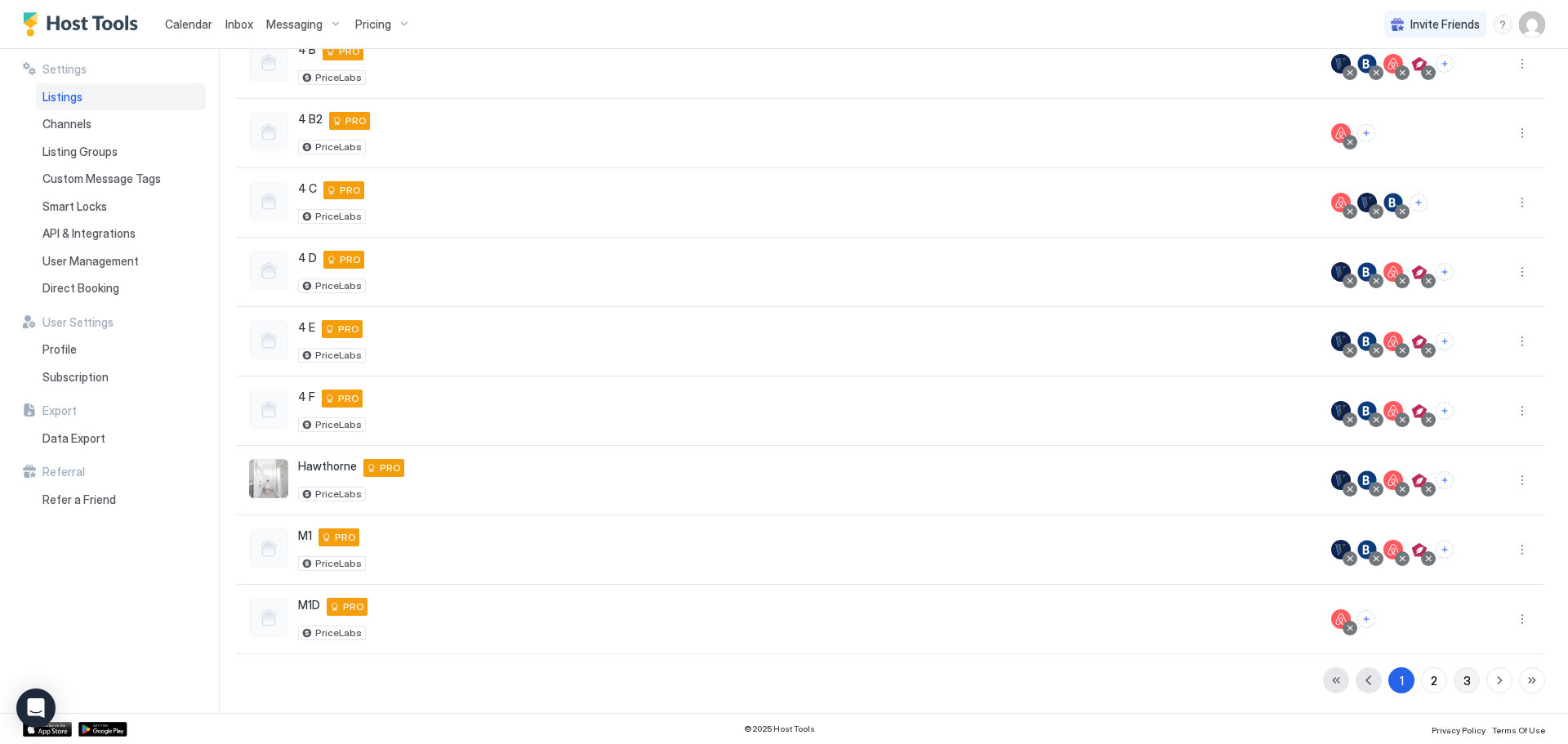
click at [1461, 687] on button "3" at bounding box center [1466, 680] width 26 height 26
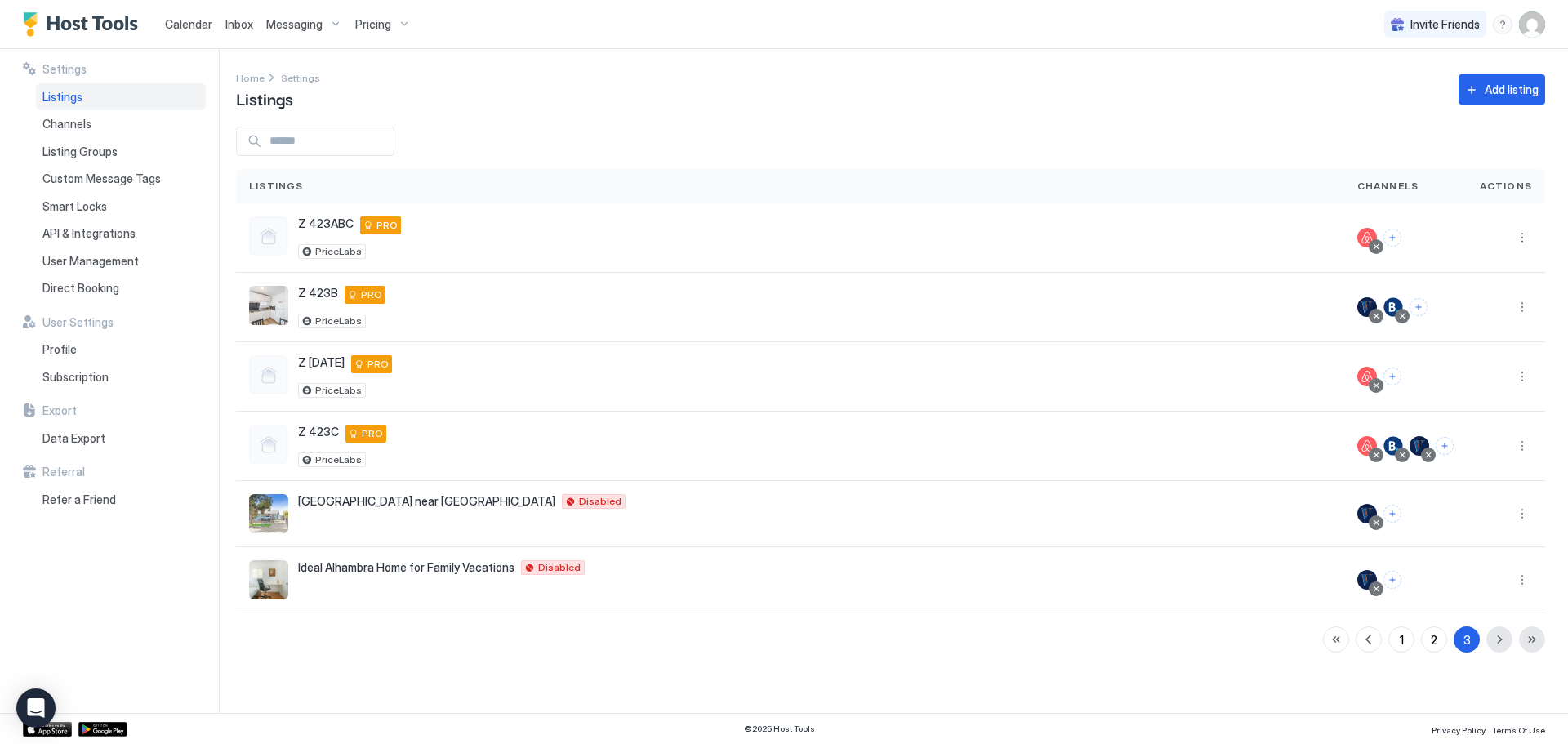
scroll to position [0, 0]
click at [1523, 580] on button "More options" at bounding box center [1523, 580] width 20 height 20
click at [1461, 702] on span "Delete" at bounding box center [1465, 708] width 31 height 13
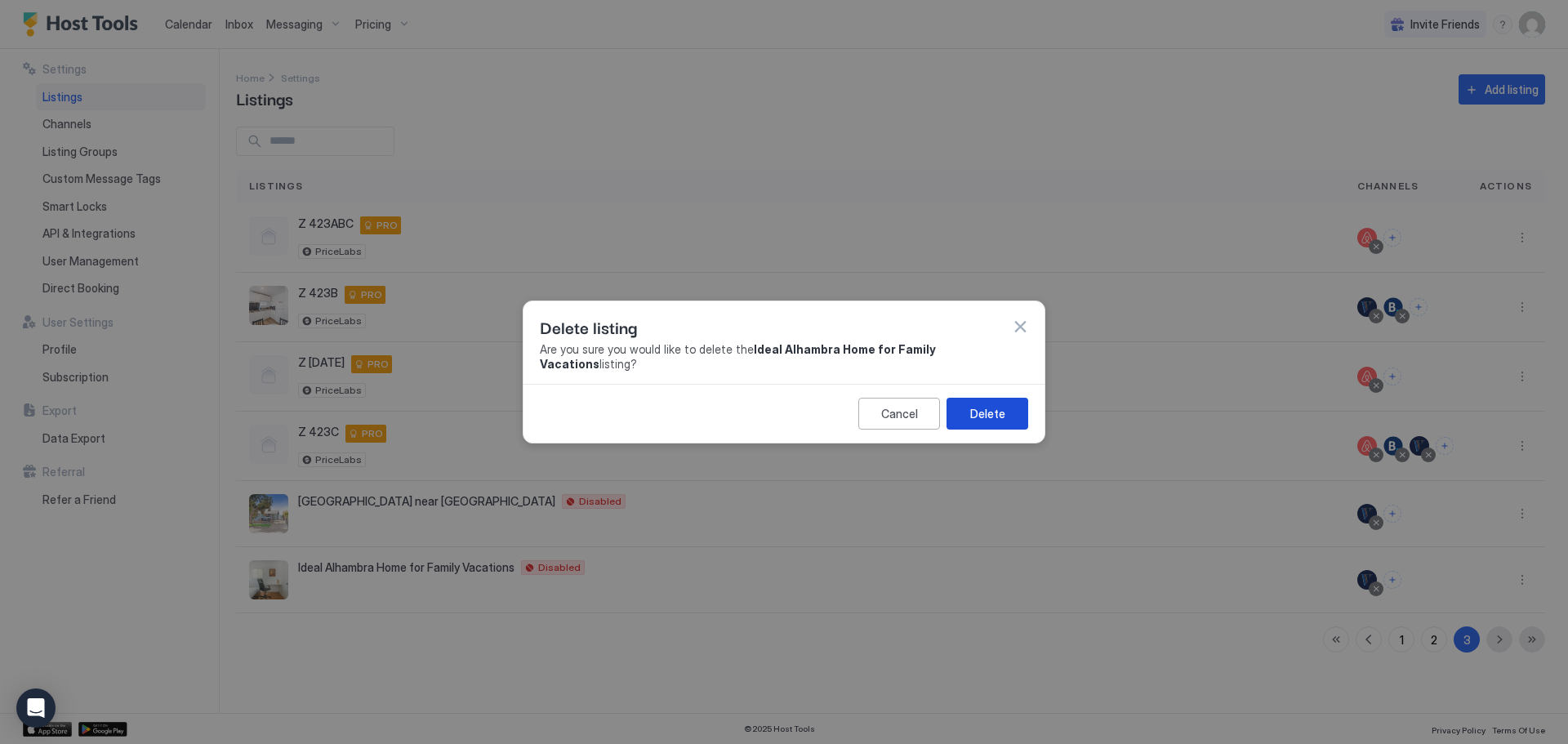
click at [989, 405] on div "Delete" at bounding box center [988, 413] width 35 height 17
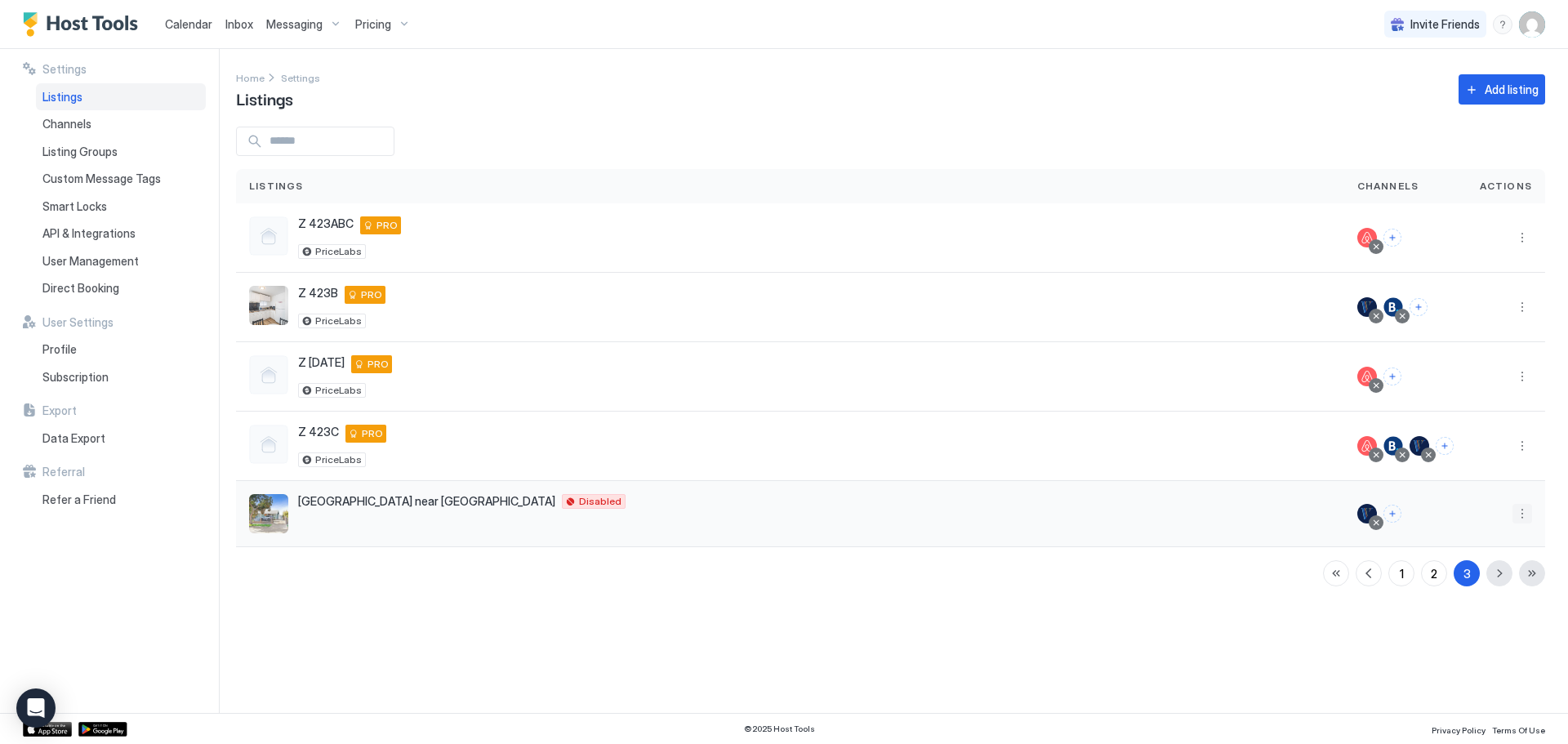
click at [1526, 516] on button "More options" at bounding box center [1523, 514] width 20 height 20
click at [1463, 637] on span "Delete" at bounding box center [1465, 641] width 31 height 13
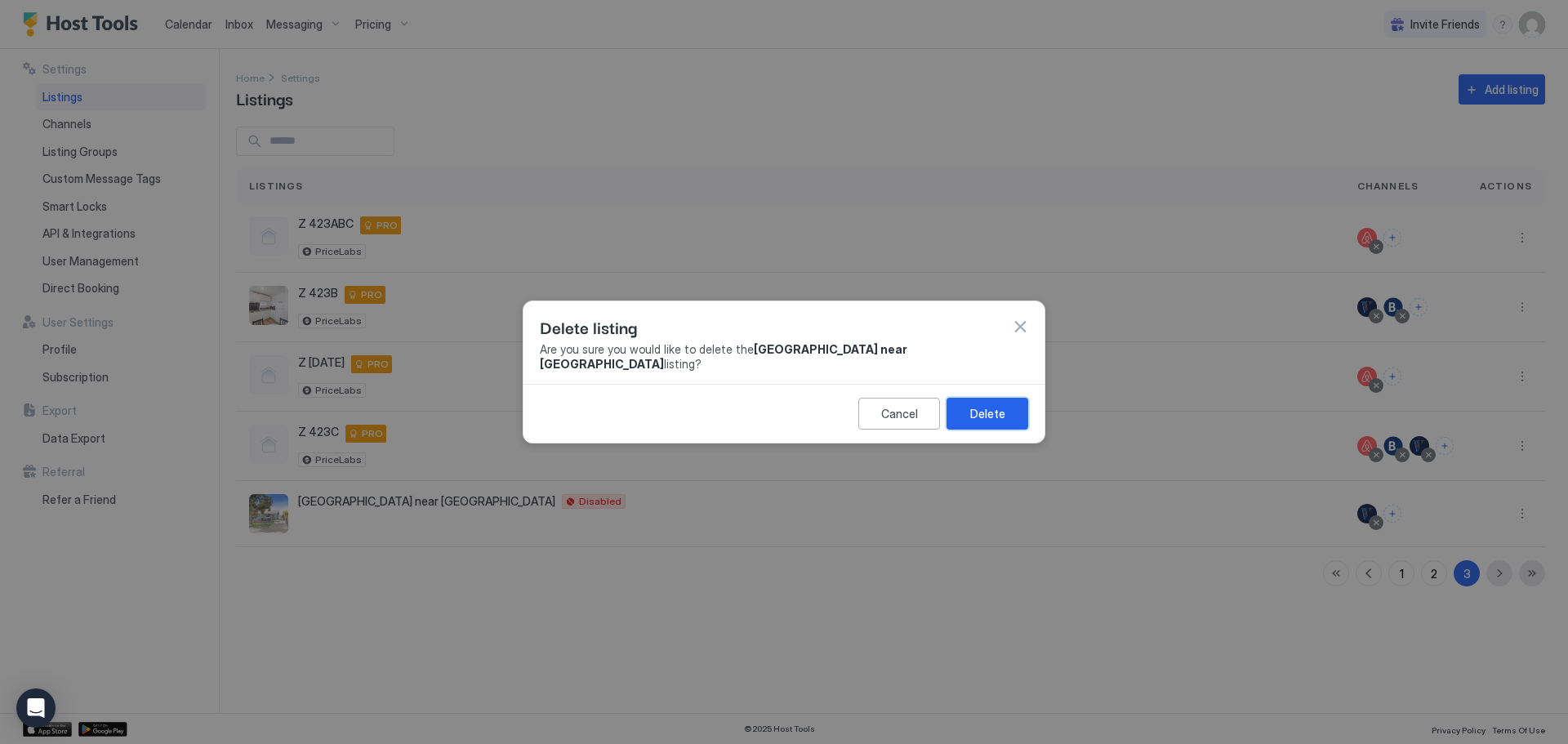
click at [999, 406] on div "Delete" at bounding box center [988, 413] width 35 height 17
